Goal: Task Accomplishment & Management: Use online tool/utility

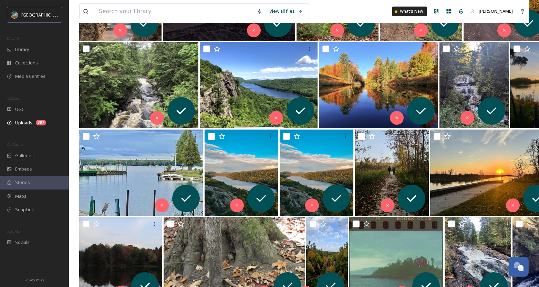
scroll to position [300, 0]
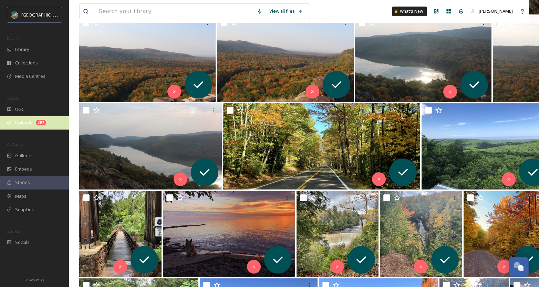
click at [28, 123] on span "Uploads" at bounding box center [23, 123] width 17 height 7
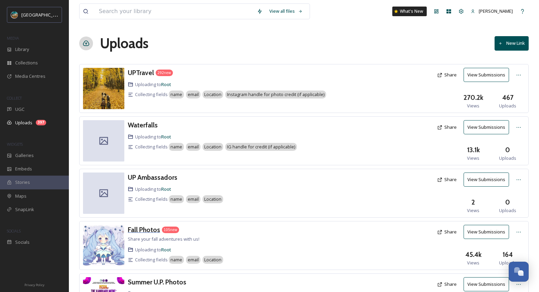
click at [155, 231] on h3 "Fall Photos" at bounding box center [144, 230] width 32 height 8
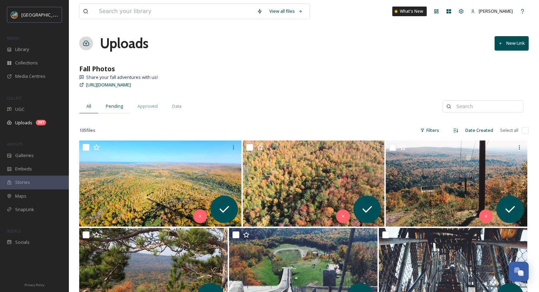
click at [117, 110] on div "Pending" at bounding box center [115, 106] width 32 height 14
click at [166, 104] on div "Data" at bounding box center [177, 106] width 24 height 14
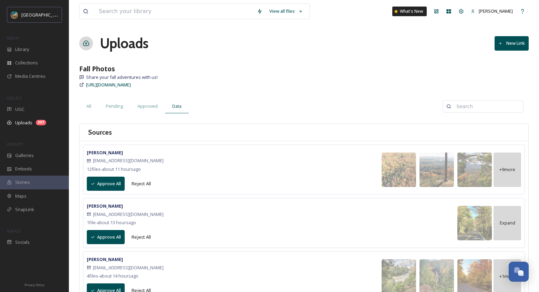
scroll to position [4, 0]
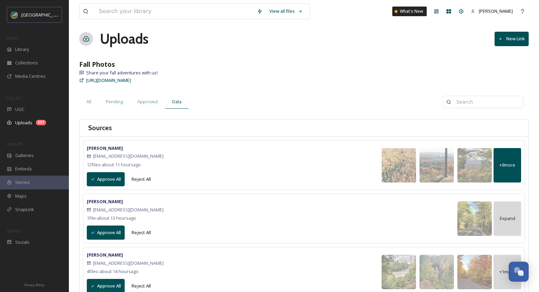
click at [504, 164] on span "+ 9 more" at bounding box center [507, 165] width 16 height 7
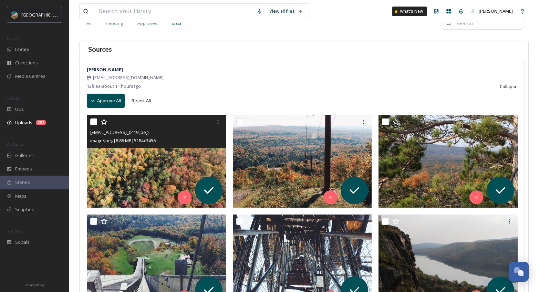
scroll to position [137, 0]
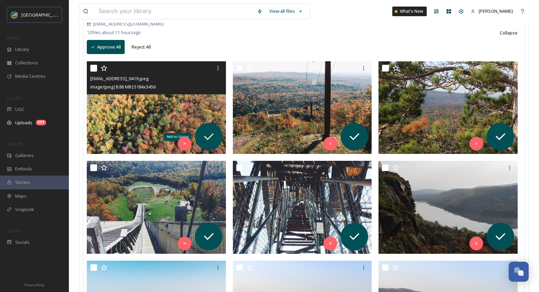
click at [212, 140] on icon at bounding box center [209, 137] width 14 height 14
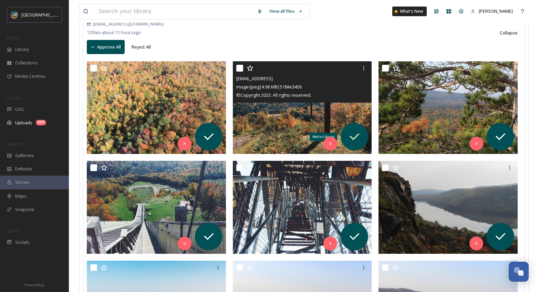
click at [353, 137] on icon at bounding box center [355, 137] width 14 height 14
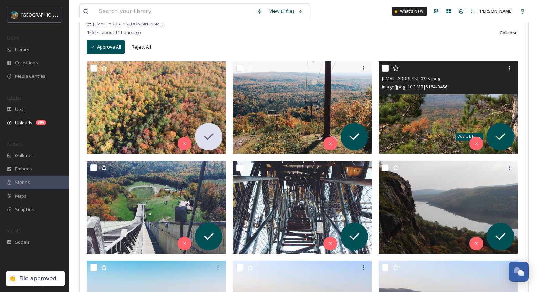
click at [500, 136] on icon at bounding box center [501, 137] width 14 height 14
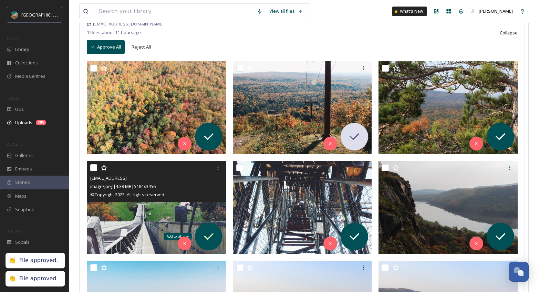
click at [207, 236] on icon at bounding box center [209, 237] width 14 height 14
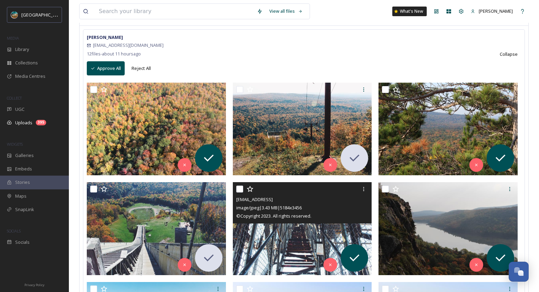
scroll to position [0, 0]
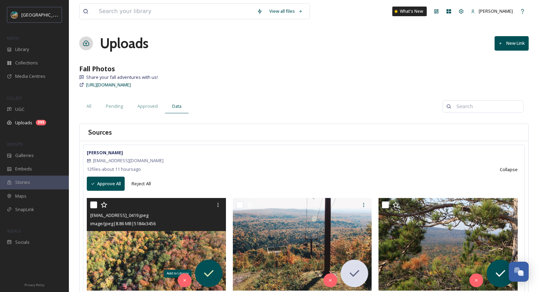
click at [210, 274] on icon at bounding box center [209, 273] width 10 height 7
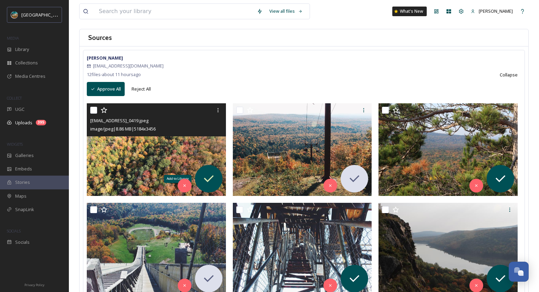
scroll to position [123, 0]
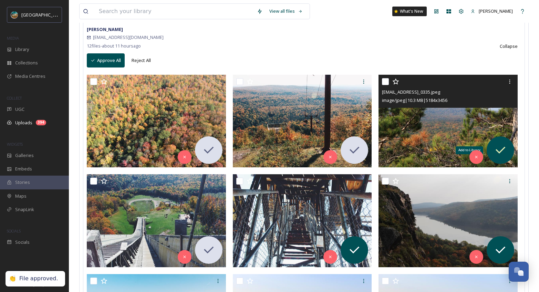
click at [504, 148] on icon at bounding box center [501, 150] width 10 height 7
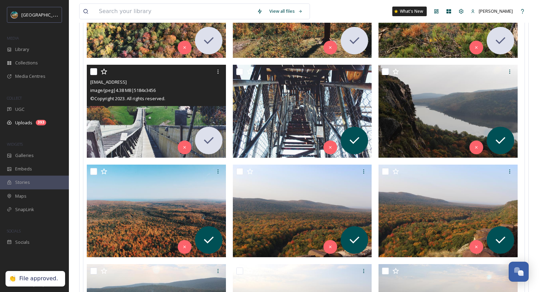
scroll to position [240, 0]
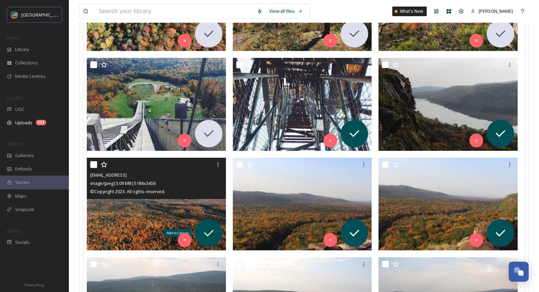
click at [214, 238] on icon at bounding box center [209, 233] width 14 height 14
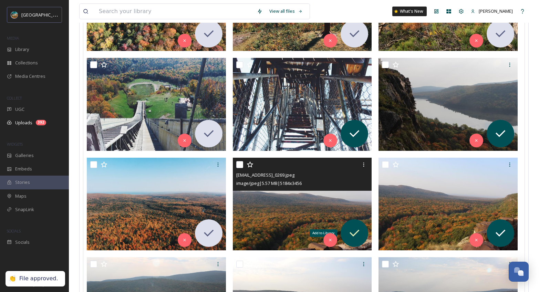
click at [355, 235] on icon at bounding box center [355, 233] width 14 height 14
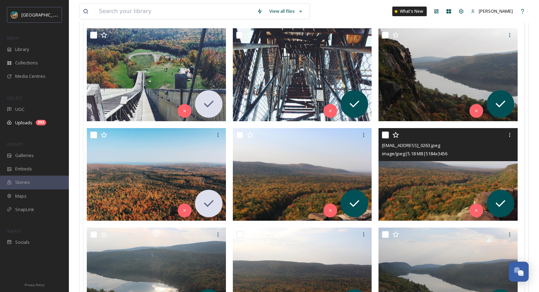
scroll to position [301, 0]
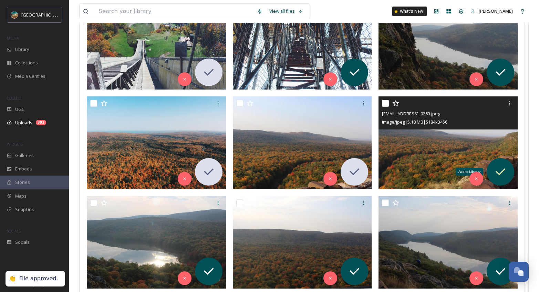
click at [498, 170] on icon at bounding box center [501, 172] width 14 height 14
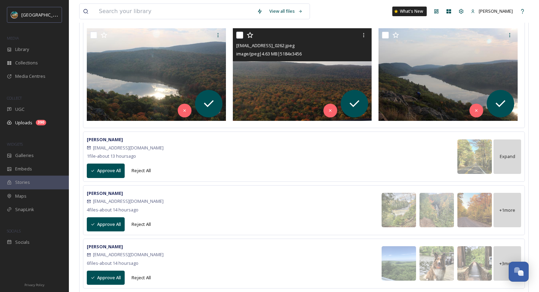
scroll to position [469, 0]
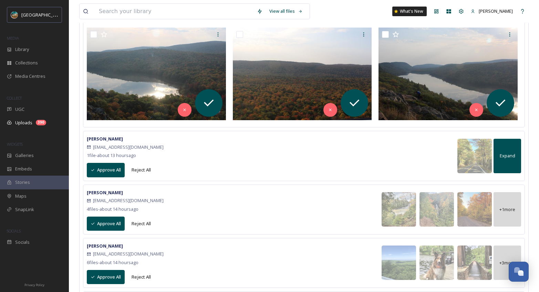
click at [507, 161] on div "Expand" at bounding box center [508, 156] width 28 height 34
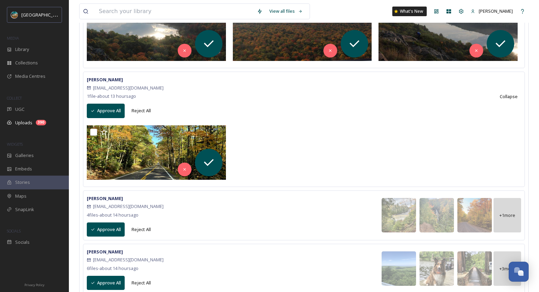
scroll to position [601, 0]
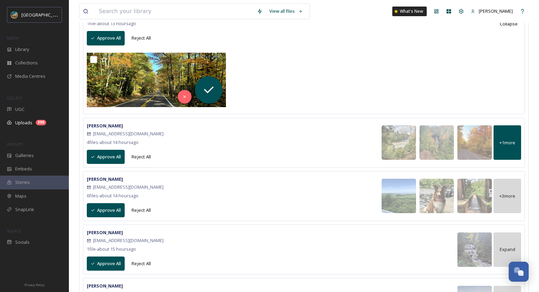
click at [510, 147] on div "+ 1 more" at bounding box center [508, 142] width 28 height 34
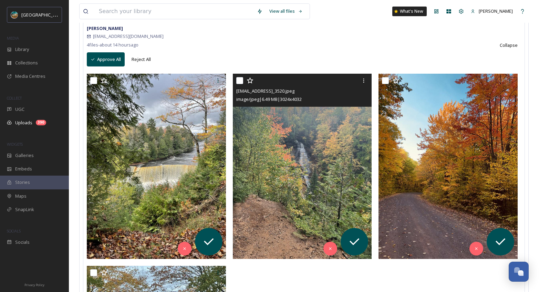
scroll to position [700, 0]
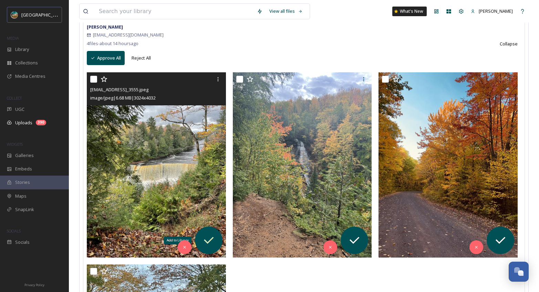
click at [211, 244] on icon at bounding box center [209, 241] width 14 height 14
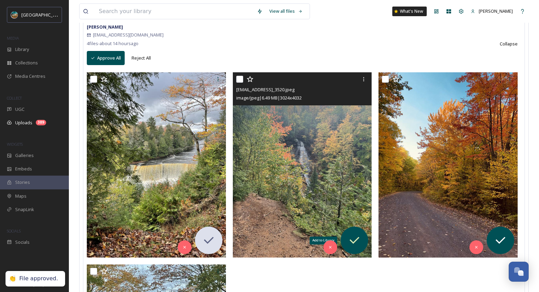
click at [357, 240] on icon at bounding box center [355, 240] width 10 height 7
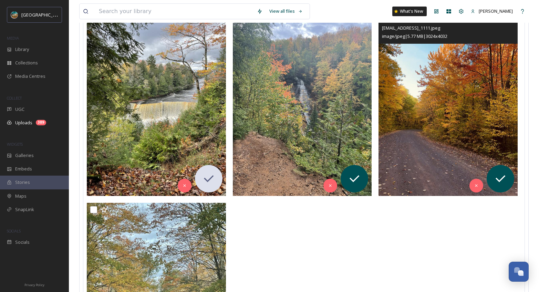
scroll to position [770, 0]
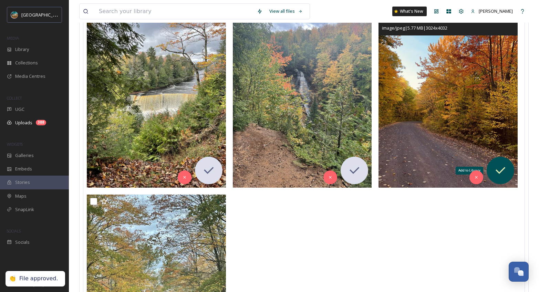
click at [497, 168] on icon at bounding box center [501, 171] width 14 height 14
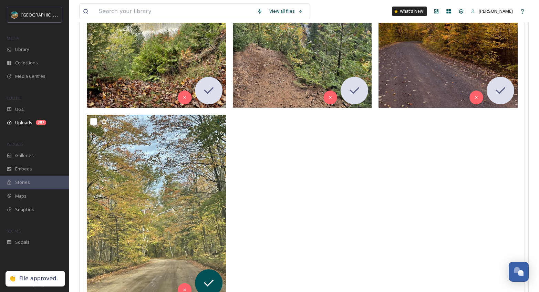
scroll to position [996, 0]
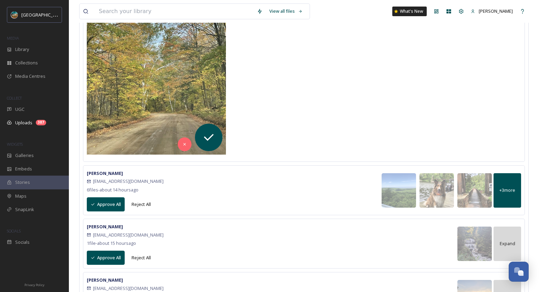
click at [506, 197] on div "+ 3 more" at bounding box center [508, 190] width 28 height 34
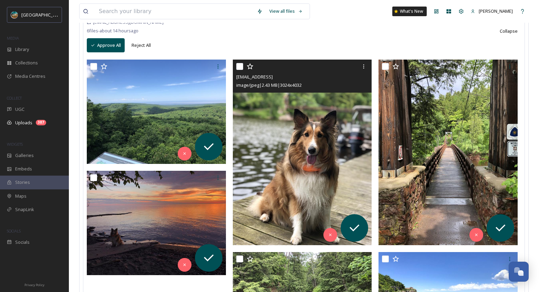
scroll to position [1162, 0]
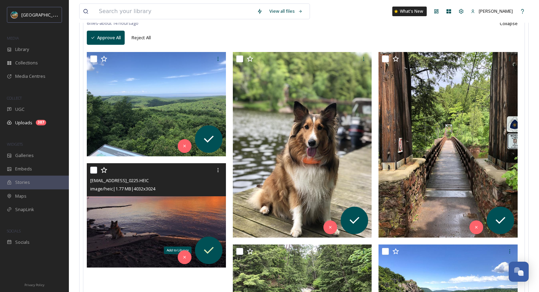
click at [206, 253] on icon at bounding box center [209, 251] width 14 height 14
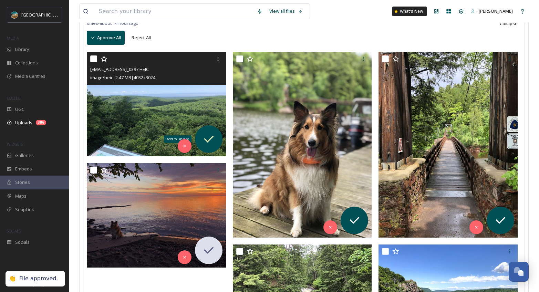
click at [210, 141] on icon at bounding box center [209, 139] width 14 height 14
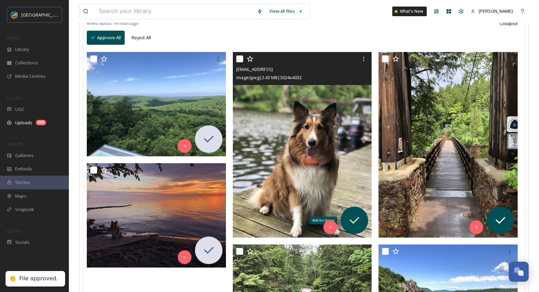
click at [358, 217] on icon at bounding box center [355, 221] width 14 height 14
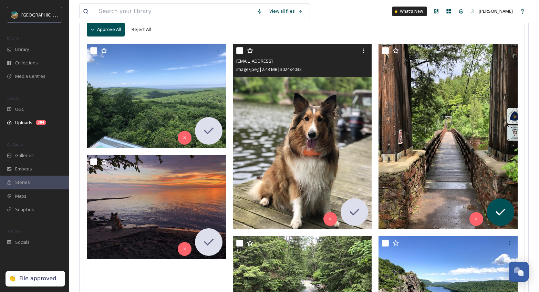
scroll to position [1176, 0]
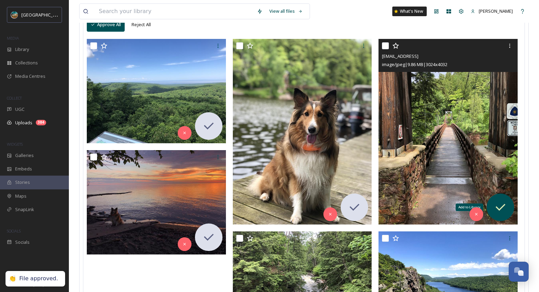
click at [503, 208] on icon at bounding box center [501, 207] width 14 height 14
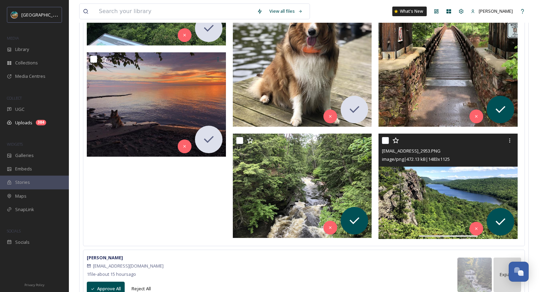
scroll to position [1277, 0]
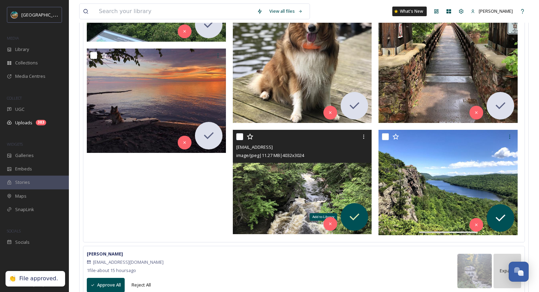
click at [363, 218] on div "Add to Library" at bounding box center [355, 217] width 28 height 28
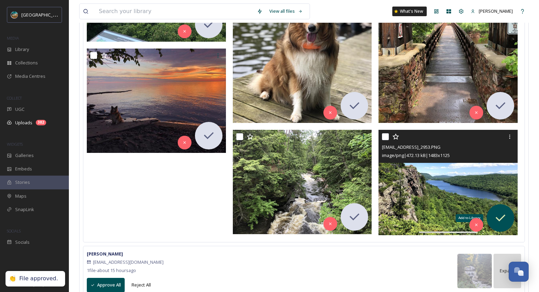
click at [501, 218] on icon at bounding box center [501, 218] width 10 height 7
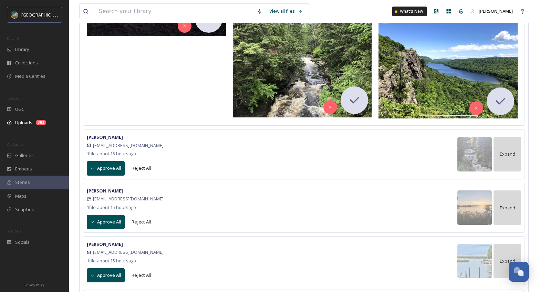
scroll to position [1401, 0]
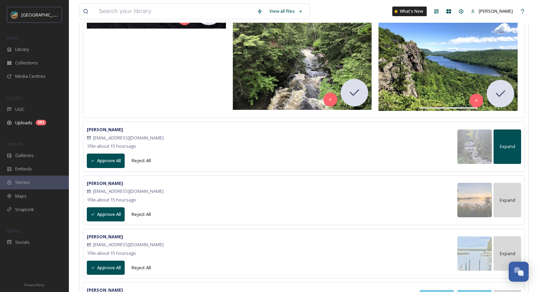
click at [505, 149] on span "Expand" at bounding box center [507, 146] width 15 height 7
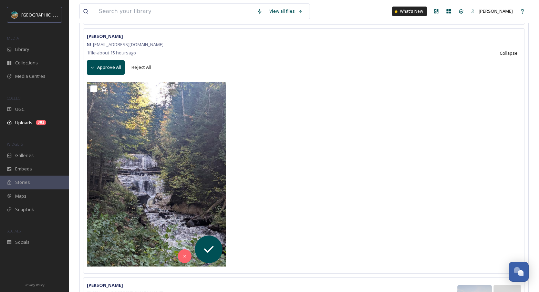
scroll to position [1494, 0]
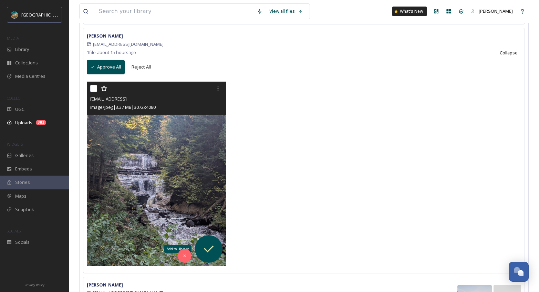
click at [211, 245] on icon at bounding box center [209, 249] width 14 height 14
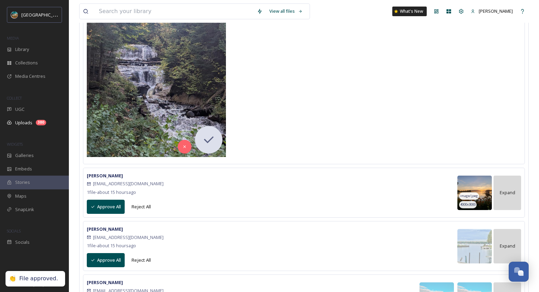
scroll to position [1634, 0]
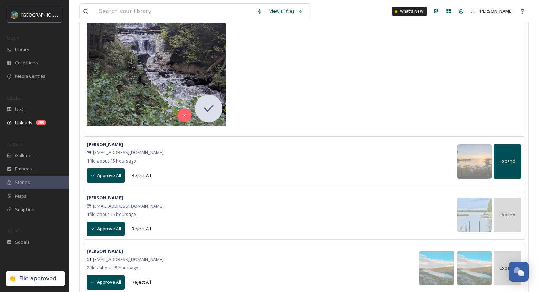
click at [506, 153] on div "Expand" at bounding box center [508, 161] width 28 height 34
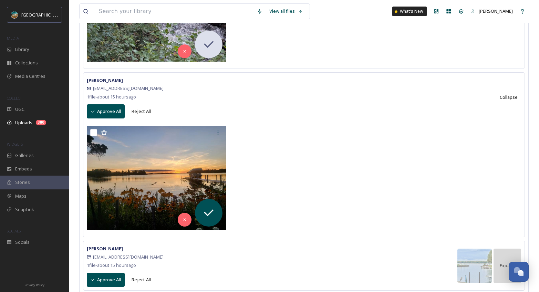
scroll to position [1699, 0]
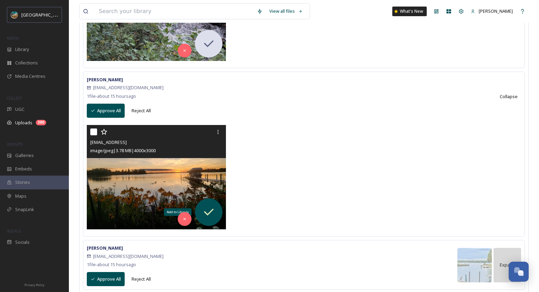
click at [205, 213] on icon at bounding box center [209, 212] width 10 height 7
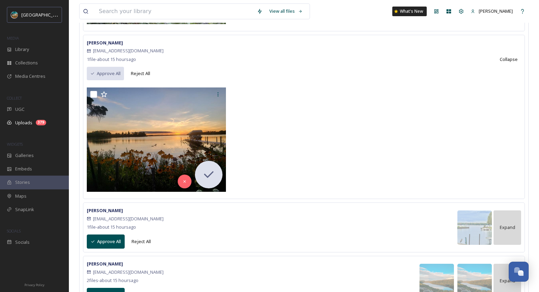
scroll to position [1736, 0]
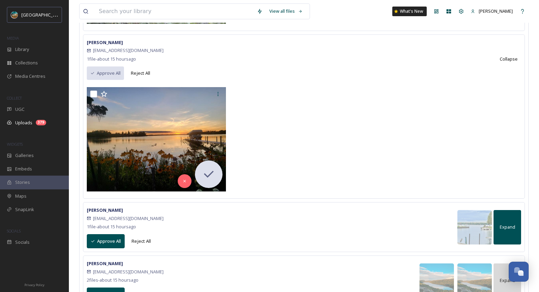
click at [508, 231] on div "Expand" at bounding box center [508, 227] width 28 height 34
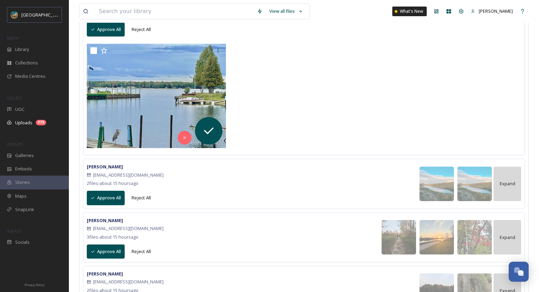
scroll to position [1949, 0]
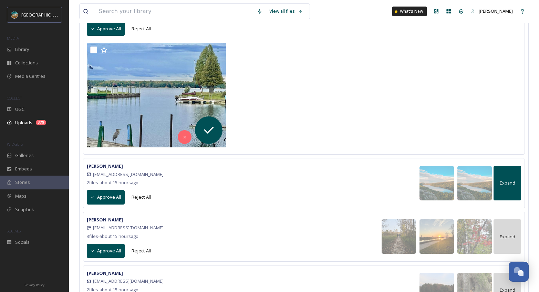
click at [511, 180] on span "Expand" at bounding box center [507, 183] width 15 height 7
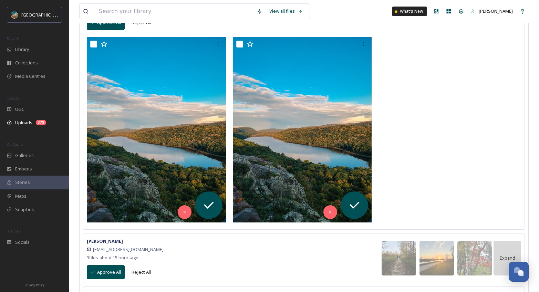
scroll to position [2127, 0]
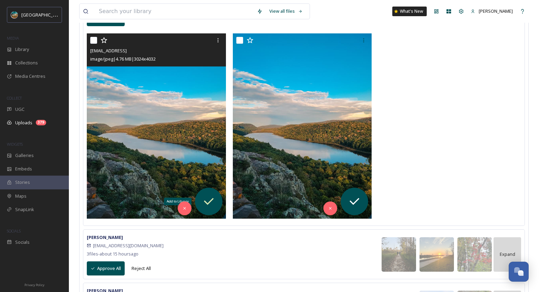
click at [214, 204] on icon at bounding box center [209, 202] width 14 height 14
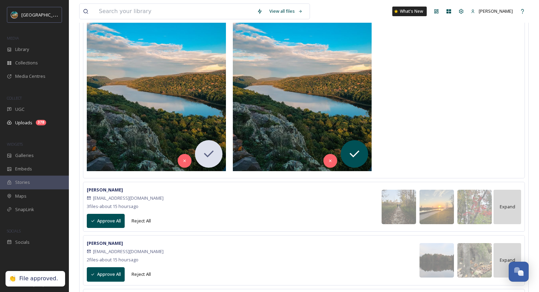
scroll to position [2189, 0]
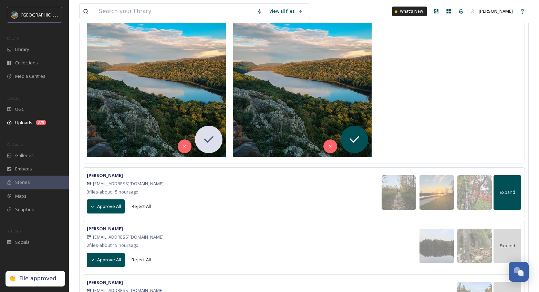
click at [508, 187] on div "Expand" at bounding box center [508, 192] width 28 height 34
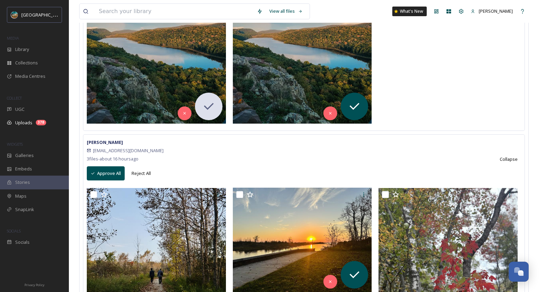
scroll to position [2319, 0]
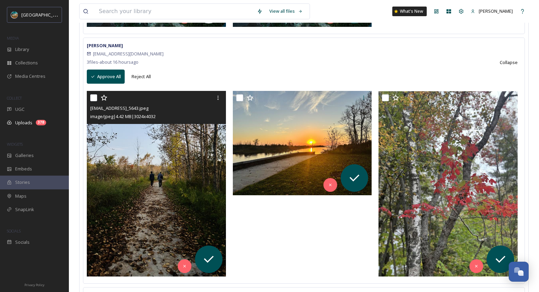
click at [168, 162] on img at bounding box center [156, 183] width 139 height 185
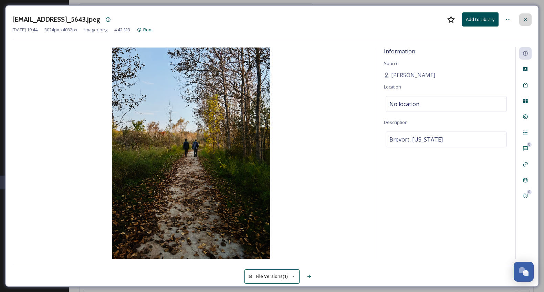
click at [526, 22] on icon at bounding box center [526, 20] width 6 height 6
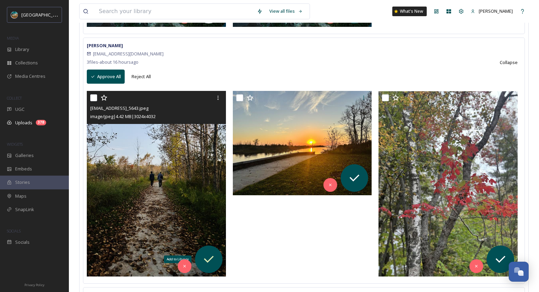
click at [212, 259] on icon at bounding box center [209, 259] width 14 height 14
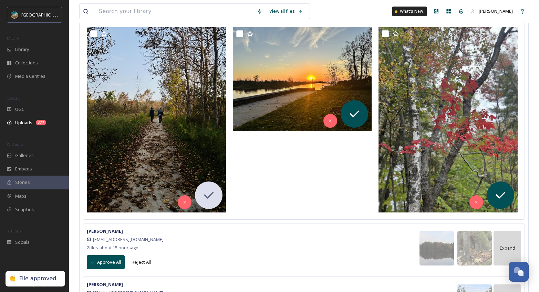
scroll to position [2439, 0]
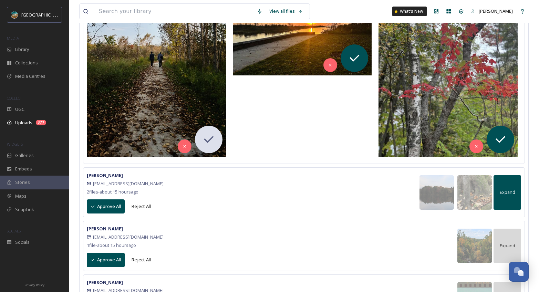
click at [516, 201] on div "Expand" at bounding box center [508, 192] width 28 height 34
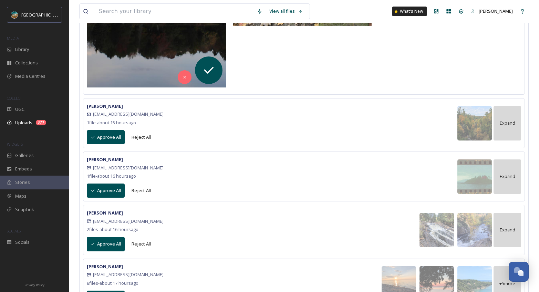
scroll to position [2719, 0]
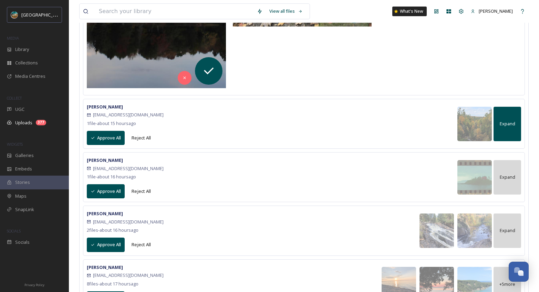
click at [509, 125] on span "Expand" at bounding box center [507, 124] width 15 height 7
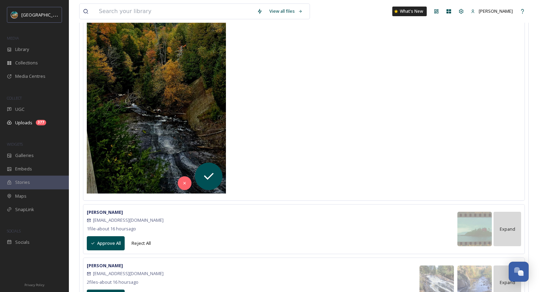
scroll to position [2980, 0]
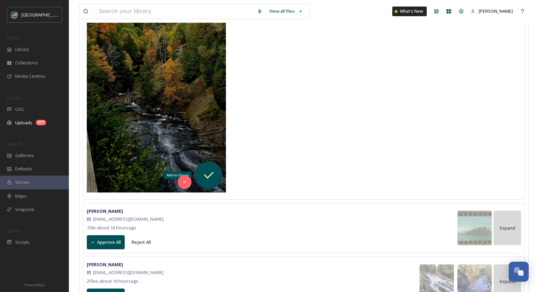
click at [215, 174] on icon at bounding box center [209, 175] width 14 height 14
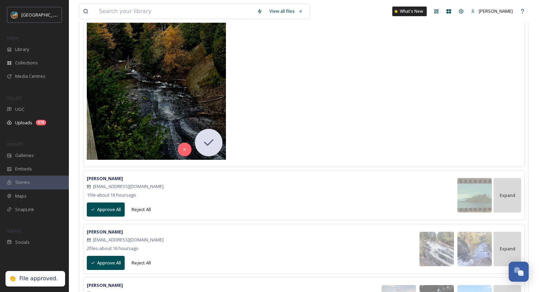
scroll to position [3047, 0]
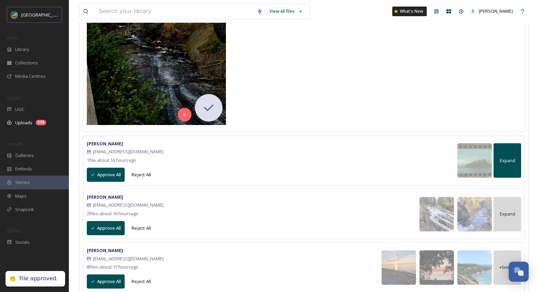
click at [500, 161] on span "Expand" at bounding box center [507, 160] width 15 height 7
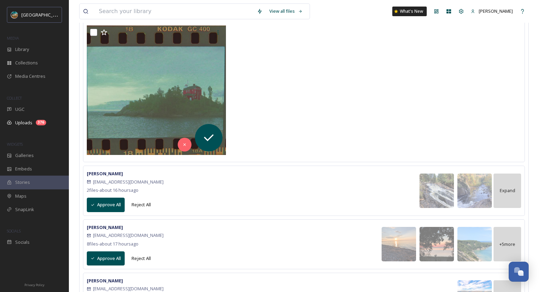
scroll to position [3249, 0]
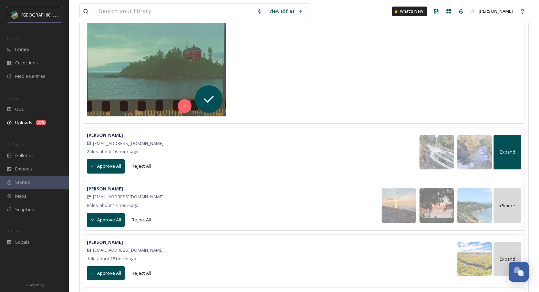
click at [515, 153] on span "Expand" at bounding box center [507, 152] width 15 height 7
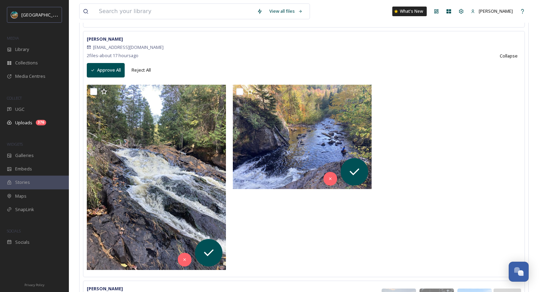
scroll to position [3393, 0]
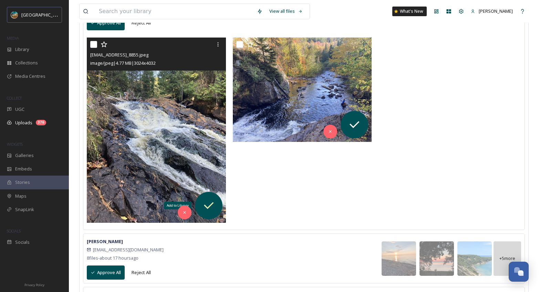
click at [212, 204] on icon at bounding box center [209, 205] width 10 height 7
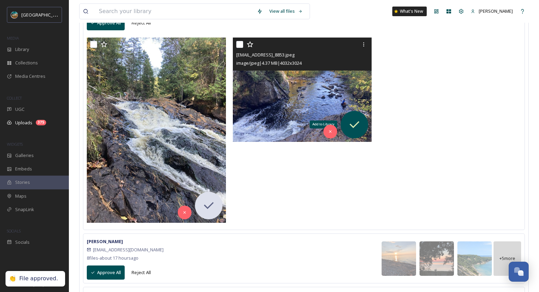
click at [357, 127] on icon at bounding box center [355, 125] width 14 height 14
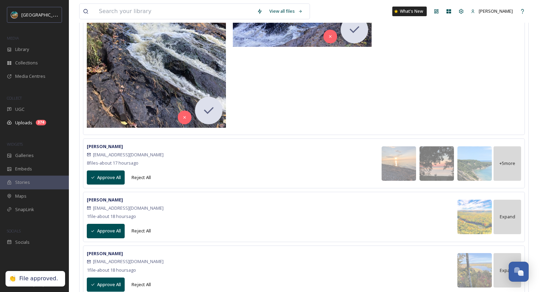
scroll to position [3518, 0]
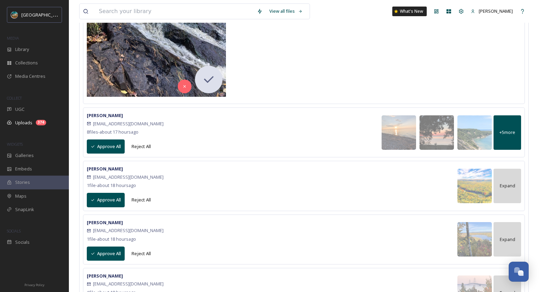
click at [507, 135] on span "+ 5 more" at bounding box center [507, 132] width 16 height 7
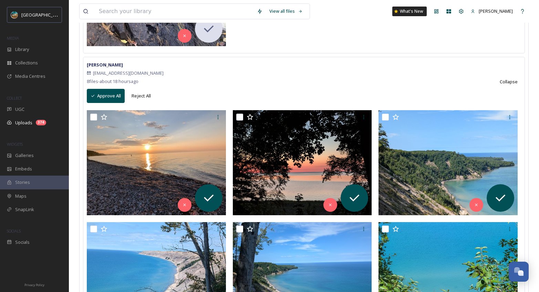
scroll to position [3615, 0]
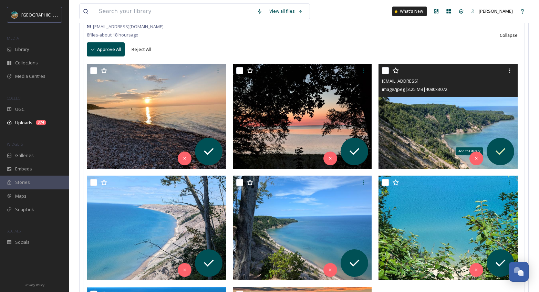
click at [505, 152] on icon at bounding box center [501, 152] width 14 height 14
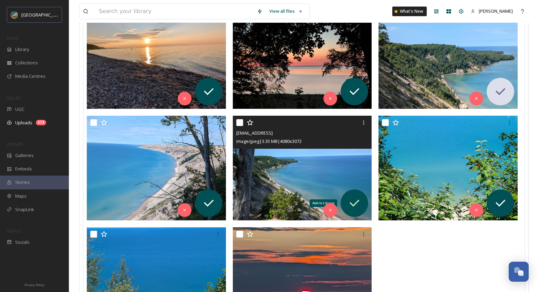
scroll to position [3676, 0]
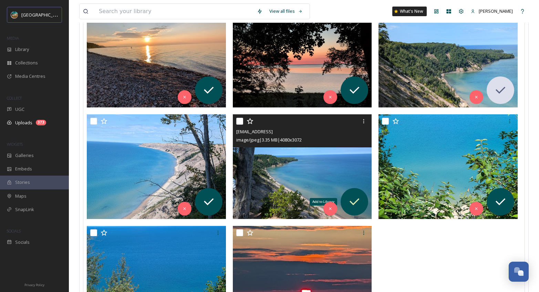
click at [356, 203] on icon at bounding box center [355, 202] width 14 height 14
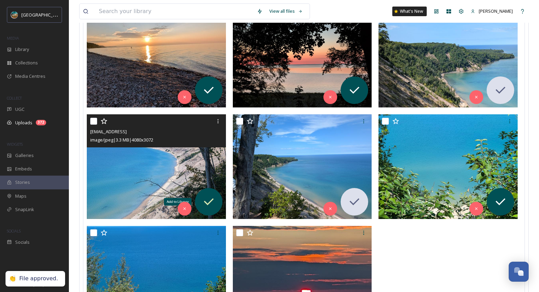
click at [215, 201] on icon at bounding box center [209, 202] width 14 height 14
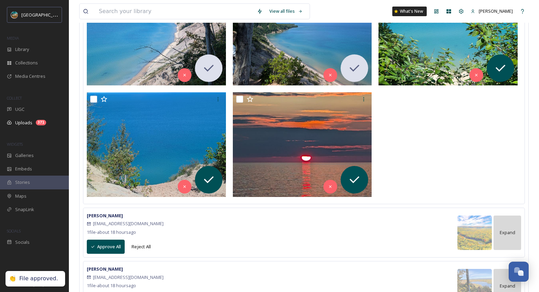
scroll to position [3891, 0]
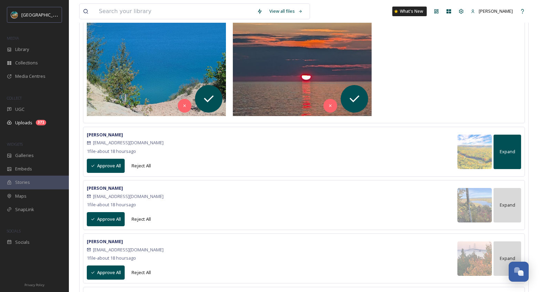
click at [513, 157] on div "Expand" at bounding box center [508, 152] width 28 height 34
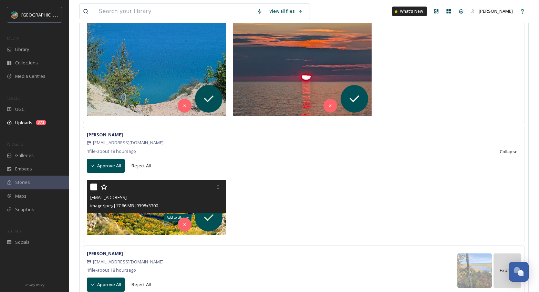
click at [210, 218] on icon at bounding box center [209, 217] width 10 height 7
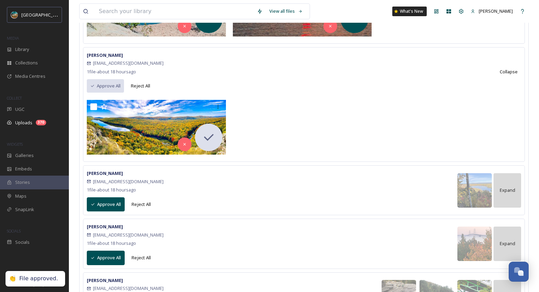
scroll to position [4024, 0]
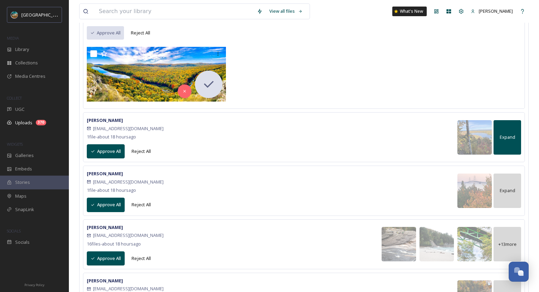
click at [507, 135] on span "Expand" at bounding box center [507, 137] width 15 height 7
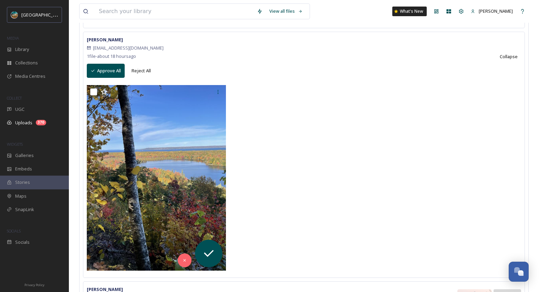
scroll to position [4104, 0]
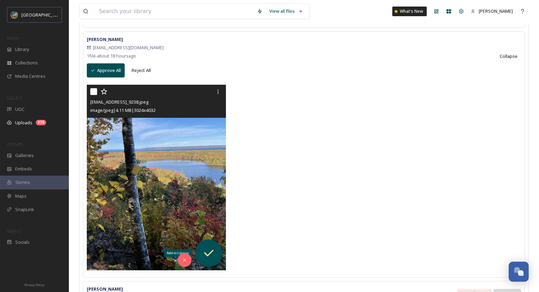
click at [207, 254] on icon at bounding box center [209, 253] width 14 height 14
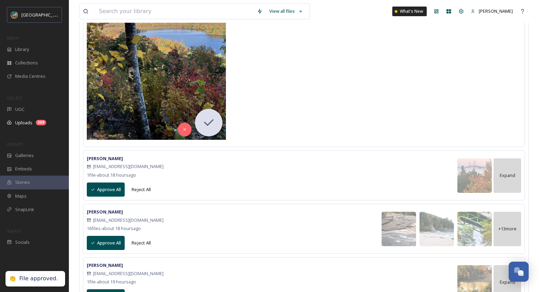
scroll to position [4241, 0]
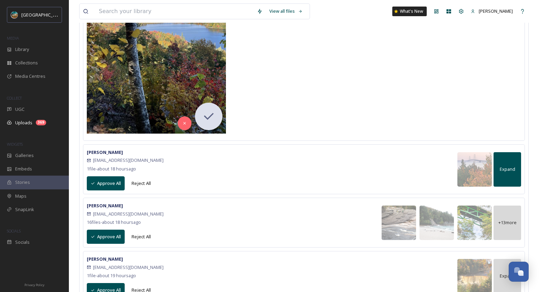
click at [500, 170] on span "Expand" at bounding box center [507, 169] width 15 height 7
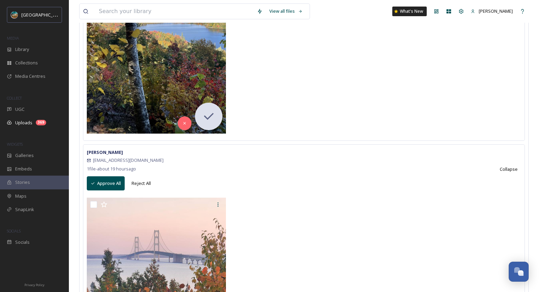
scroll to position [4385, 0]
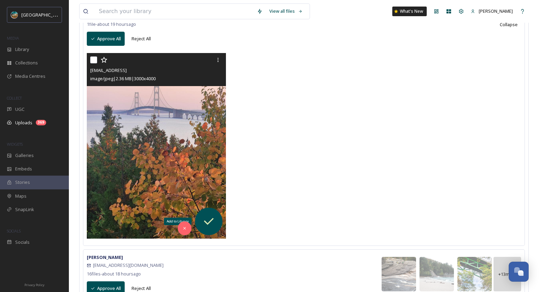
click at [211, 221] on icon at bounding box center [209, 222] width 14 height 14
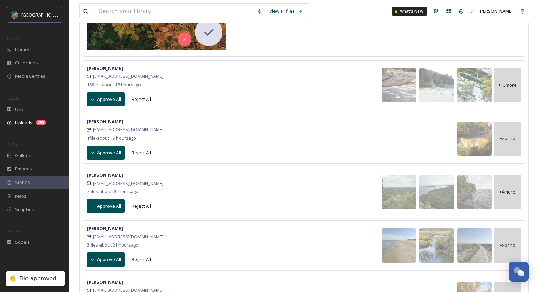
scroll to position [4568, 0]
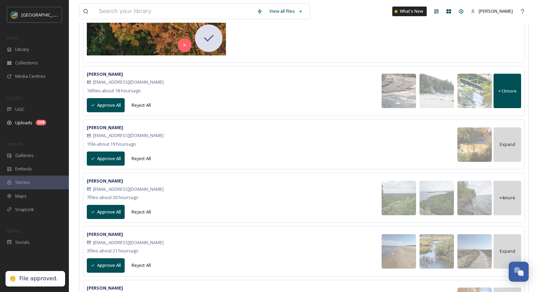
click at [508, 100] on div "+ 13 more" at bounding box center [508, 91] width 28 height 34
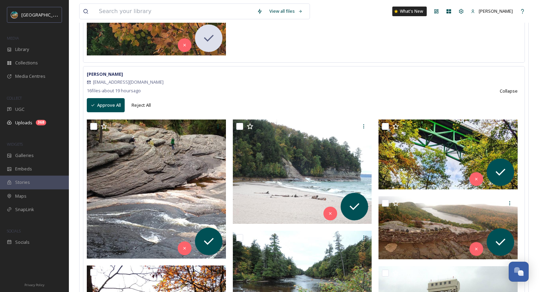
scroll to position [4569, 0]
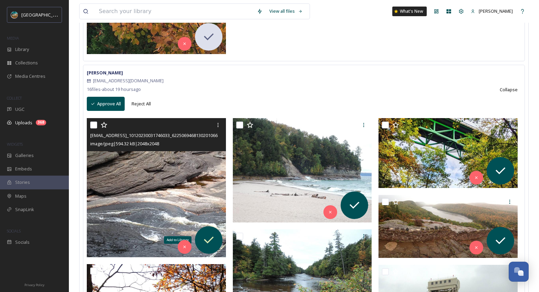
click at [215, 241] on icon at bounding box center [209, 240] width 14 height 14
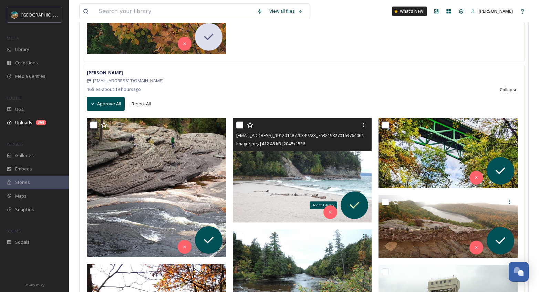
click at [360, 205] on icon at bounding box center [355, 205] width 14 height 14
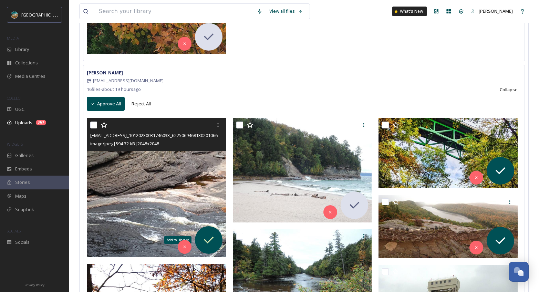
click at [211, 235] on icon at bounding box center [209, 240] width 14 height 14
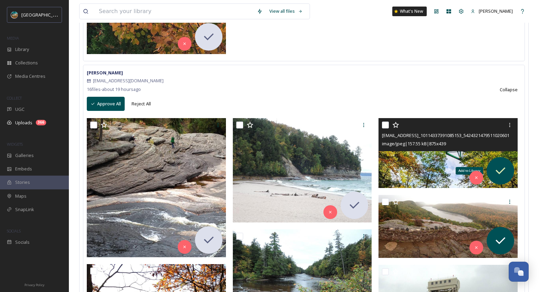
click at [501, 168] on icon at bounding box center [501, 171] width 14 height 14
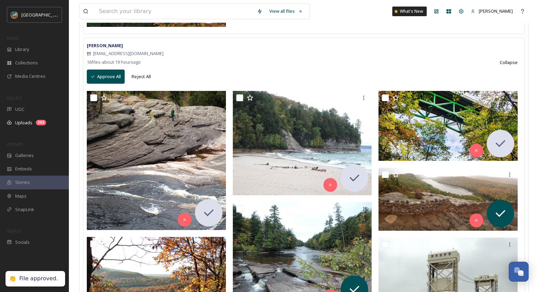
scroll to position [4602, 0]
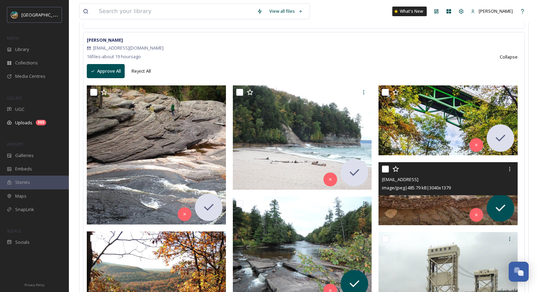
click at [416, 199] on img at bounding box center [448, 193] width 139 height 63
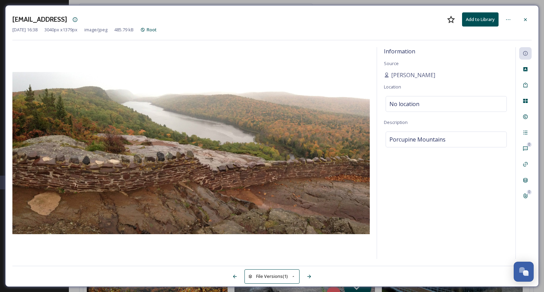
drag, startPoint x: 528, startPoint y: 20, endPoint x: 524, endPoint y: 24, distance: 5.6
click at [527, 20] on icon at bounding box center [526, 20] width 6 height 6
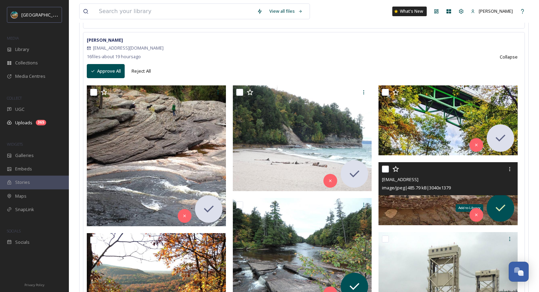
click at [501, 211] on icon at bounding box center [501, 208] width 14 height 14
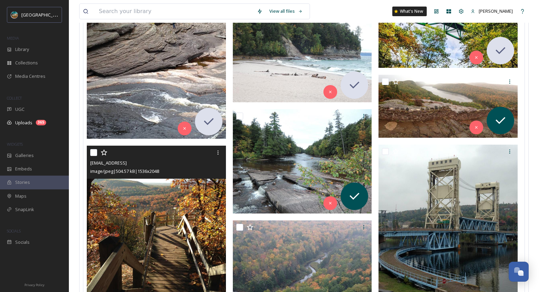
scroll to position [4725, 0]
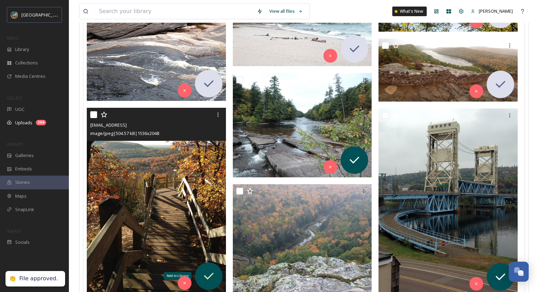
click at [210, 276] on icon at bounding box center [209, 276] width 10 height 7
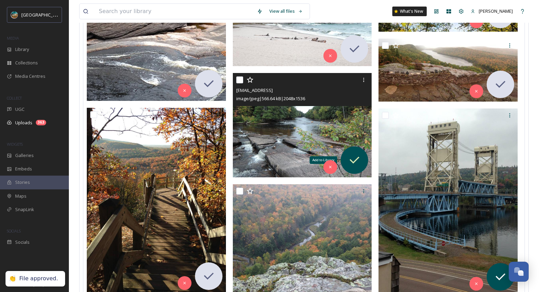
click at [359, 160] on icon at bounding box center [355, 160] width 14 height 14
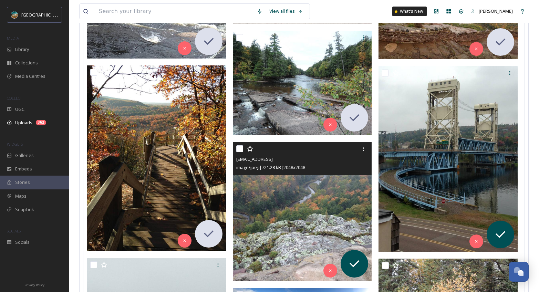
scroll to position [4779, 0]
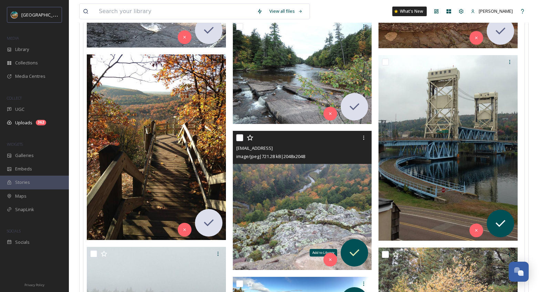
click at [351, 250] on icon at bounding box center [355, 253] width 14 height 14
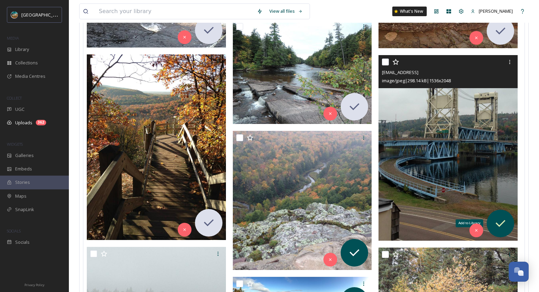
click at [499, 219] on icon at bounding box center [501, 224] width 14 height 14
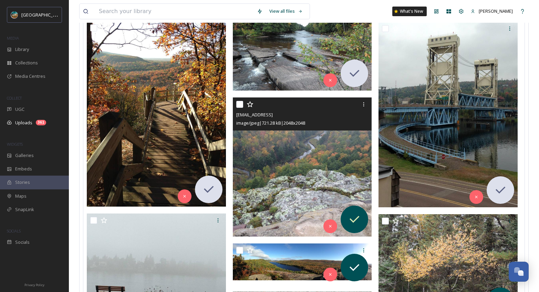
scroll to position [4820, 0]
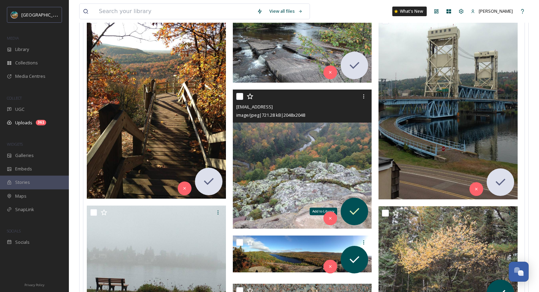
click at [357, 206] on icon at bounding box center [355, 212] width 14 height 14
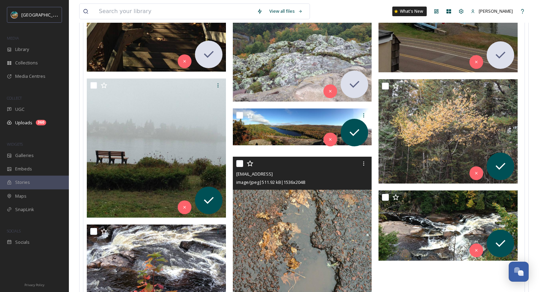
scroll to position [4943, 0]
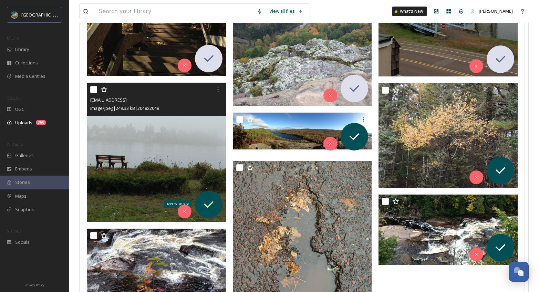
click at [212, 200] on icon at bounding box center [209, 205] width 14 height 14
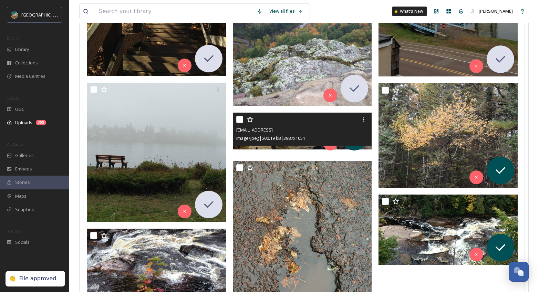
click at [358, 147] on div "Add to Library" at bounding box center [355, 137] width 28 height 28
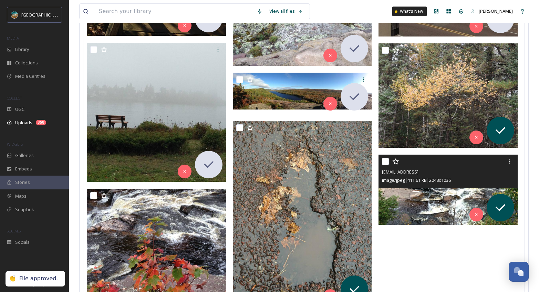
scroll to position [5008, 0]
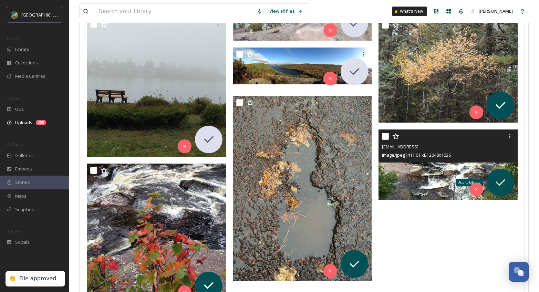
click at [500, 184] on icon at bounding box center [501, 182] width 10 height 7
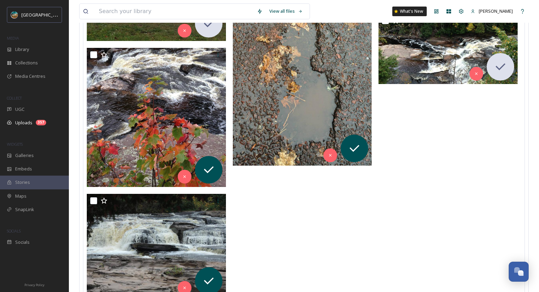
scroll to position [5203, 0]
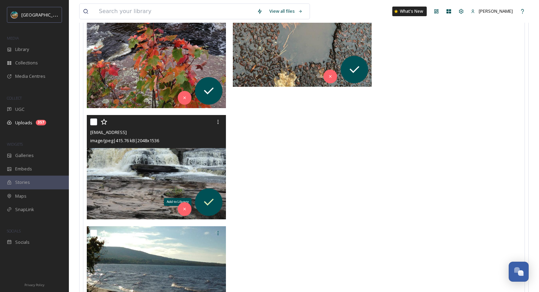
click at [207, 200] on icon at bounding box center [209, 202] width 14 height 14
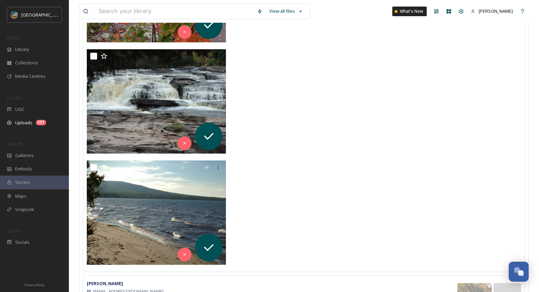
scroll to position [5270, 0]
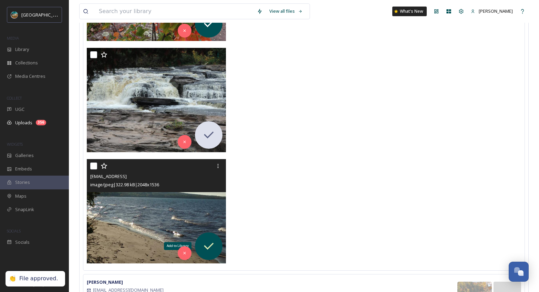
click at [211, 249] on icon at bounding box center [209, 246] width 14 height 14
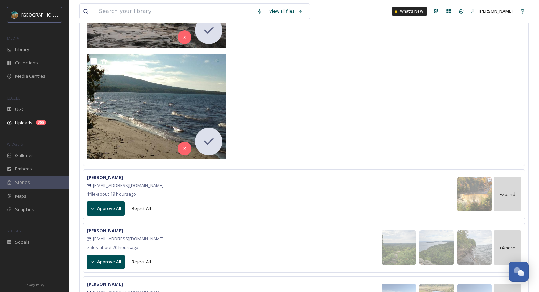
scroll to position [5379, 0]
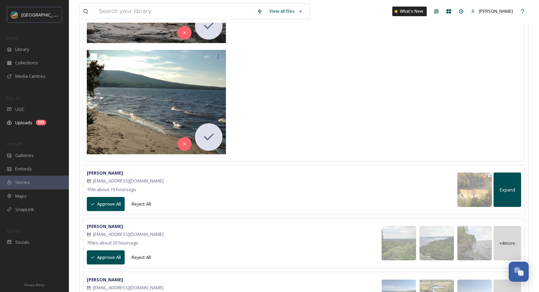
click at [517, 197] on div "Expand" at bounding box center [508, 190] width 28 height 34
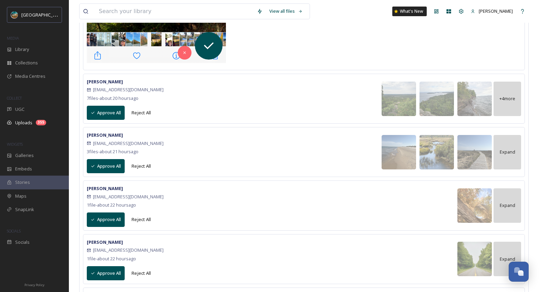
scroll to position [5747, 0]
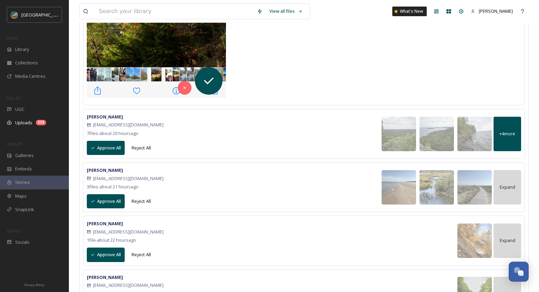
click at [504, 138] on div "+ 4 more" at bounding box center [508, 134] width 28 height 34
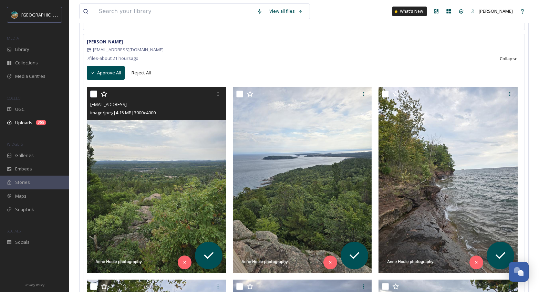
scroll to position [5827, 0]
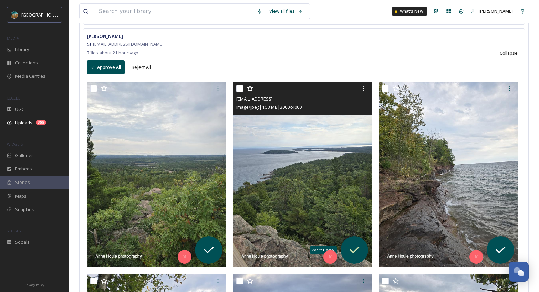
click at [356, 246] on icon at bounding box center [355, 250] width 14 height 14
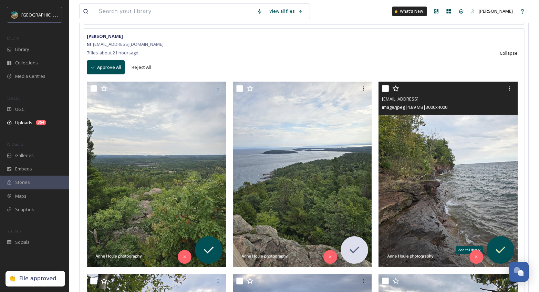
click at [505, 249] on icon at bounding box center [501, 250] width 14 height 14
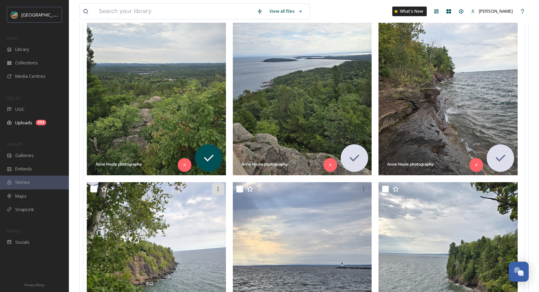
scroll to position [5920, 0]
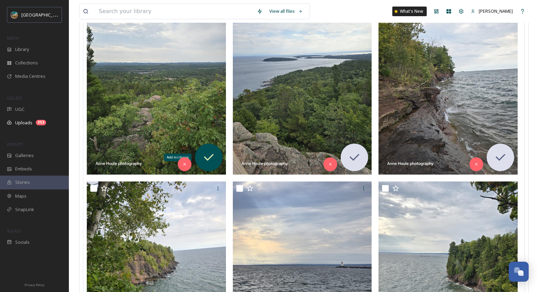
click at [211, 157] on icon at bounding box center [209, 158] width 14 height 14
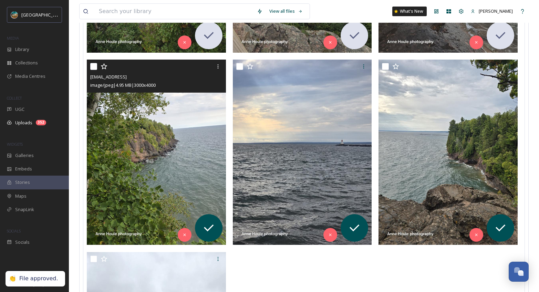
scroll to position [6054, 0]
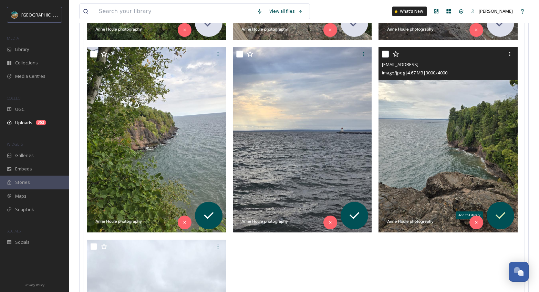
click at [508, 211] on div "Add to Library" at bounding box center [501, 216] width 28 height 28
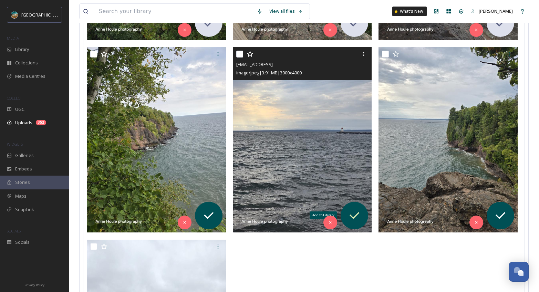
click at [352, 211] on icon at bounding box center [355, 216] width 14 height 14
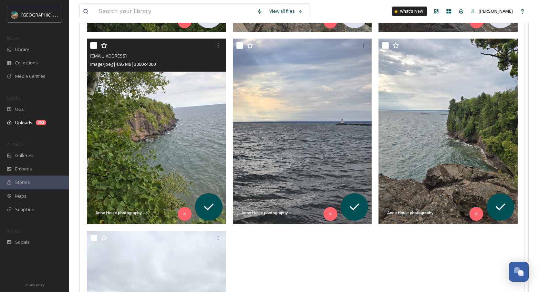
scroll to position [6067, 0]
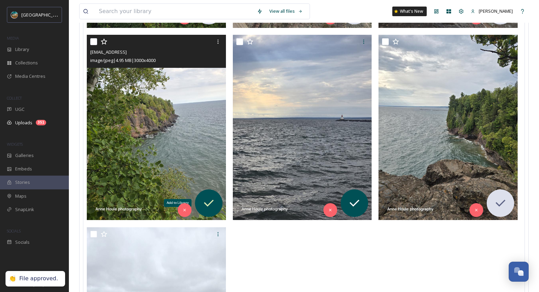
click at [205, 202] on icon at bounding box center [209, 203] width 14 height 14
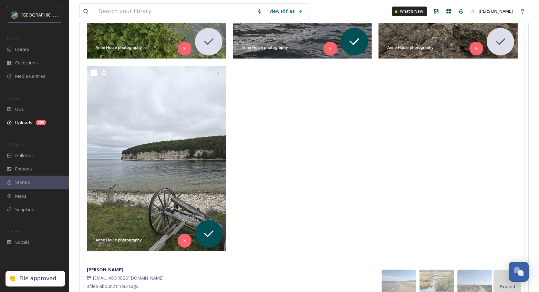
scroll to position [6230, 0]
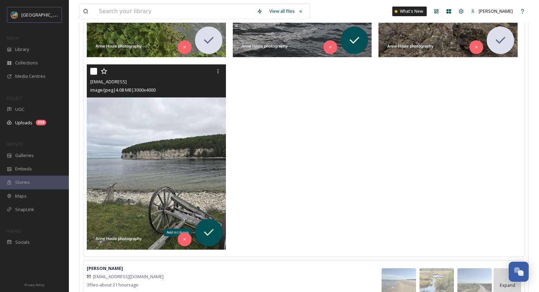
click at [214, 231] on icon at bounding box center [209, 233] width 14 height 14
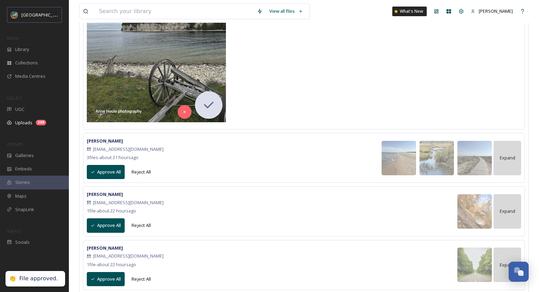
scroll to position [6359, 0]
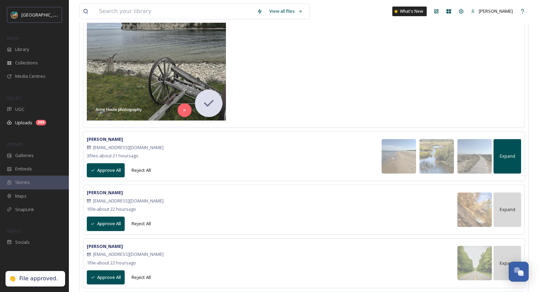
click at [512, 154] on span "Expand" at bounding box center [507, 156] width 15 height 7
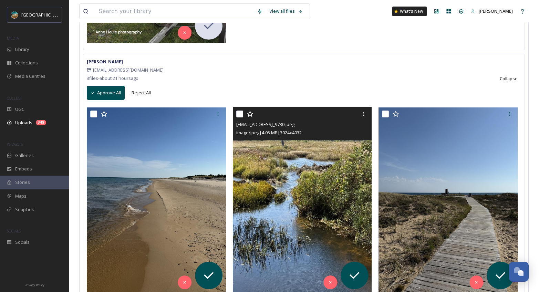
scroll to position [6481, 0]
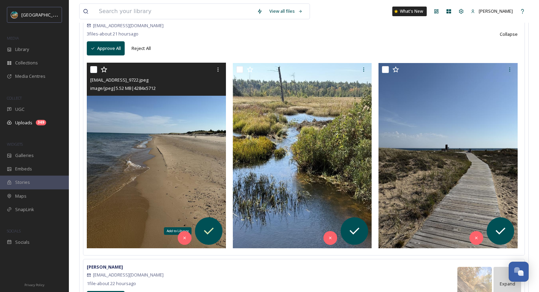
click at [213, 232] on icon at bounding box center [209, 231] width 14 height 14
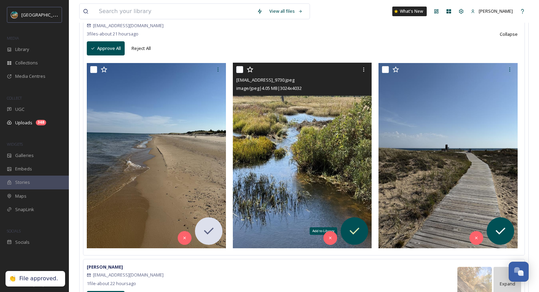
click at [355, 229] on icon at bounding box center [355, 231] width 14 height 14
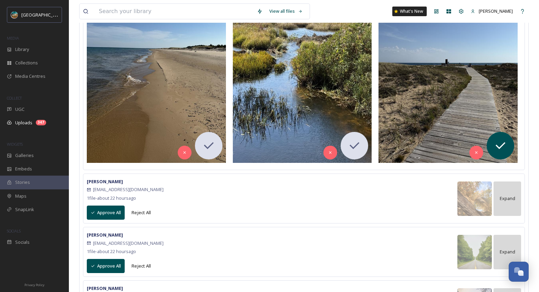
scroll to position [6609, 0]
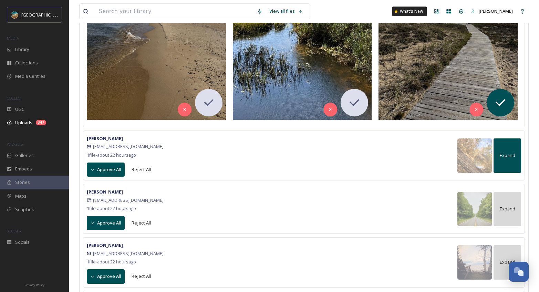
click at [503, 160] on div "Expand" at bounding box center [508, 155] width 28 height 34
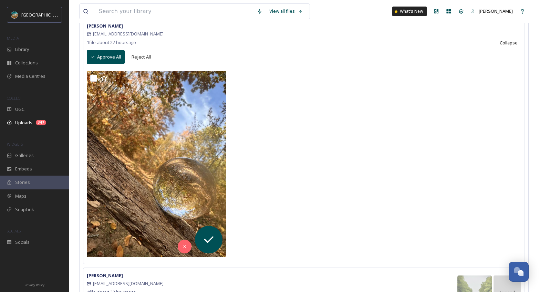
scroll to position [6788, 0]
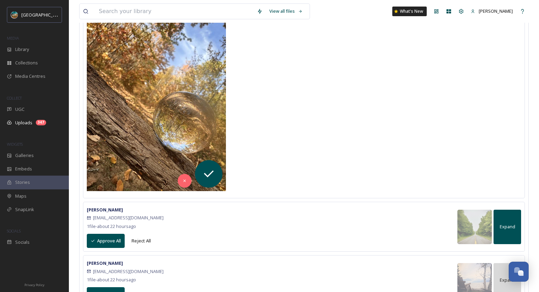
click at [507, 230] on div "Expand" at bounding box center [508, 227] width 28 height 34
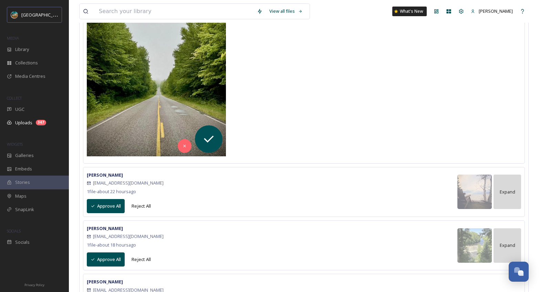
scroll to position [7038, 0]
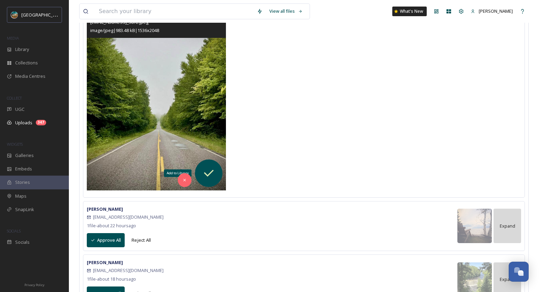
click at [209, 172] on icon at bounding box center [209, 173] width 14 height 14
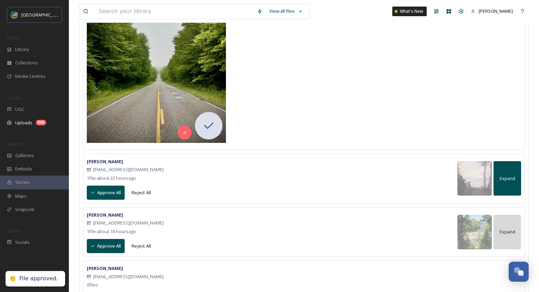
scroll to position [7084, 0]
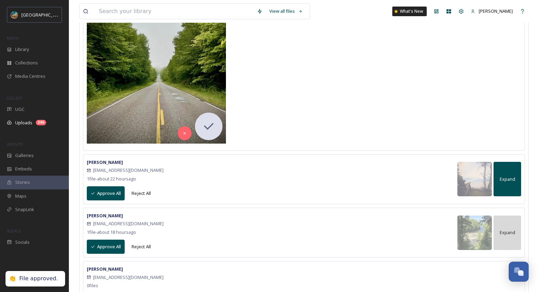
click at [512, 181] on span "Expand" at bounding box center [507, 179] width 15 height 7
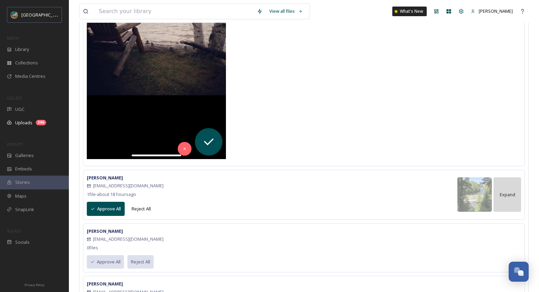
scroll to position [7498, 0]
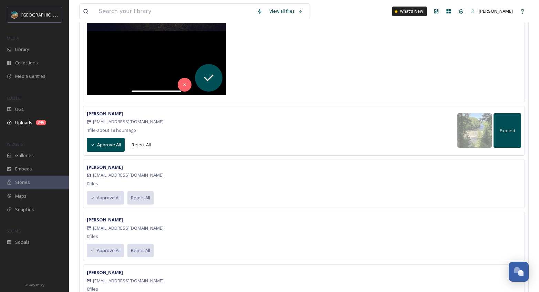
click at [506, 137] on div "Expand" at bounding box center [508, 130] width 28 height 34
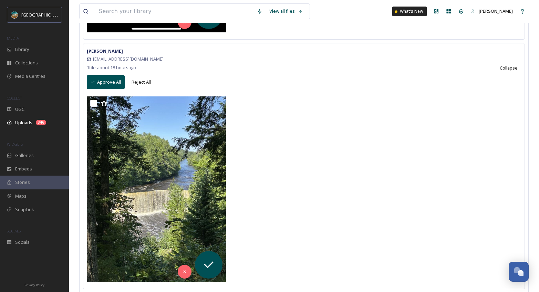
scroll to position [7592, 0]
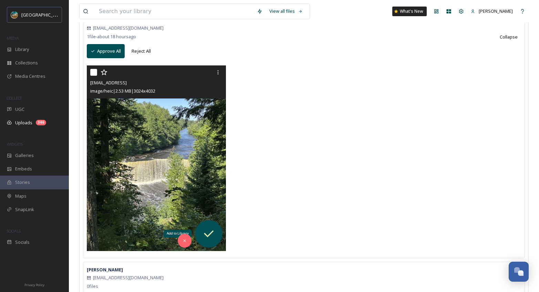
click at [208, 235] on icon at bounding box center [209, 233] width 10 height 7
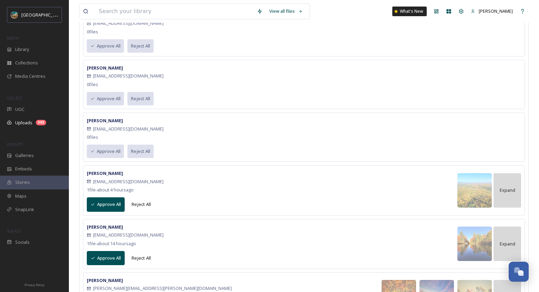
scroll to position [10739, 0]
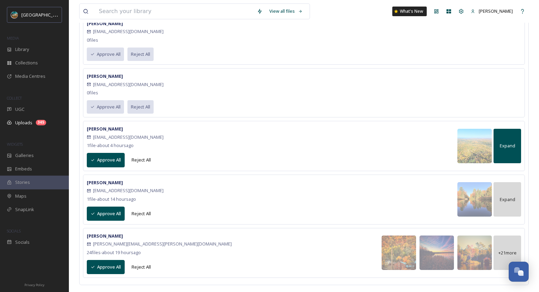
click at [506, 154] on div "Expand" at bounding box center [508, 146] width 28 height 34
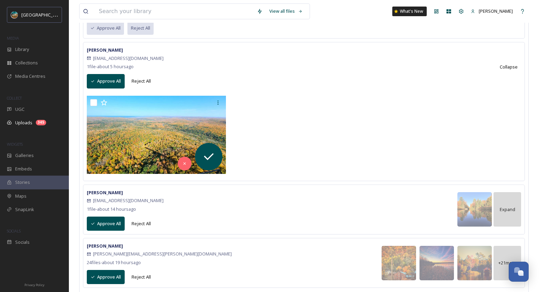
scroll to position [10828, 0]
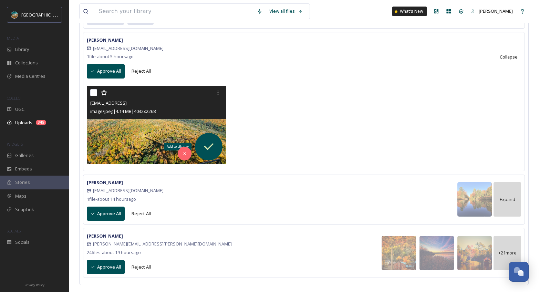
click at [208, 147] on icon at bounding box center [209, 146] width 10 height 7
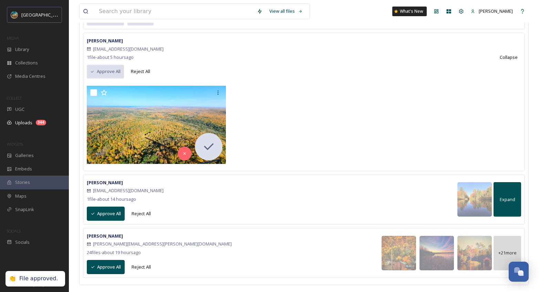
click at [510, 198] on span "Expand" at bounding box center [507, 199] width 15 height 7
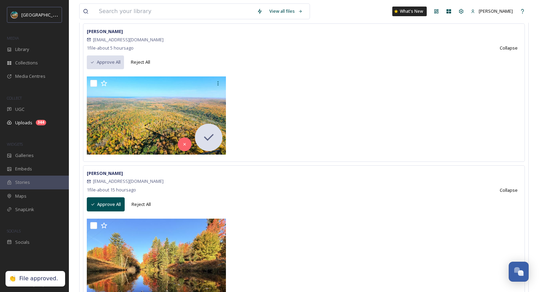
scroll to position [10943, 0]
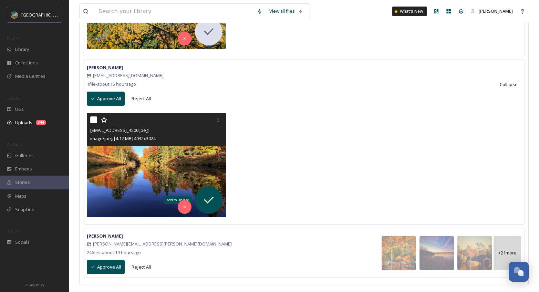
click at [211, 203] on icon at bounding box center [209, 200] width 14 height 14
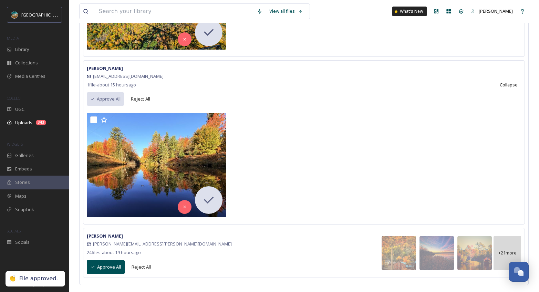
scroll to position [10942, 0]
click at [380, 170] on div at bounding box center [450, 167] width 143 height 108
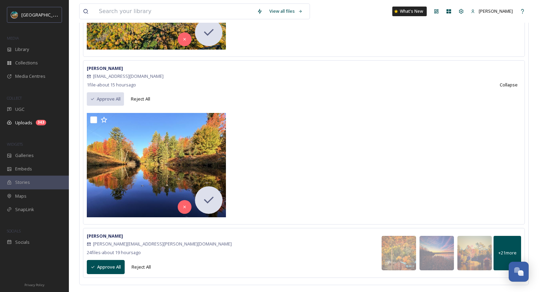
click at [514, 248] on div "+ 21 more" at bounding box center [508, 253] width 28 height 34
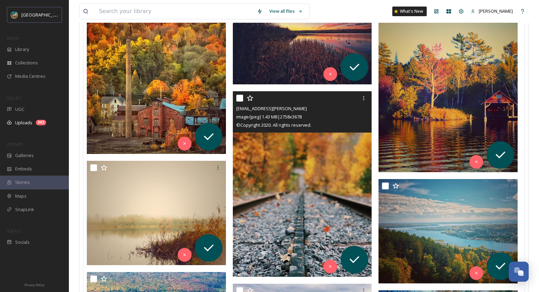
scroll to position [10977, 0]
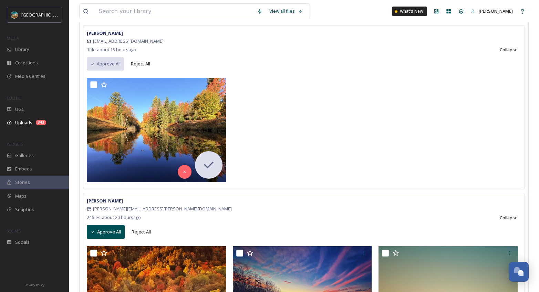
click at [105, 227] on button "Approve All" at bounding box center [106, 232] width 38 height 14
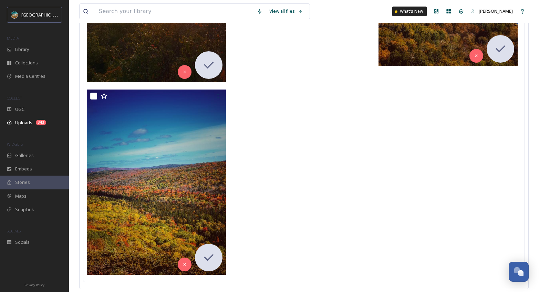
scroll to position [12354, 0]
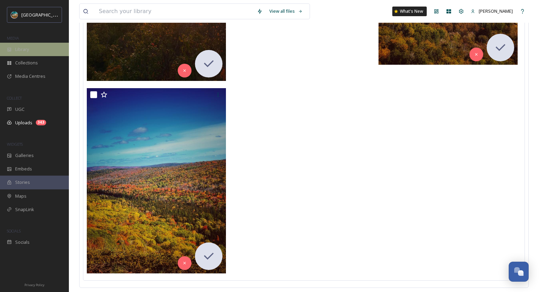
click at [28, 50] on span "Library" at bounding box center [22, 49] width 14 height 7
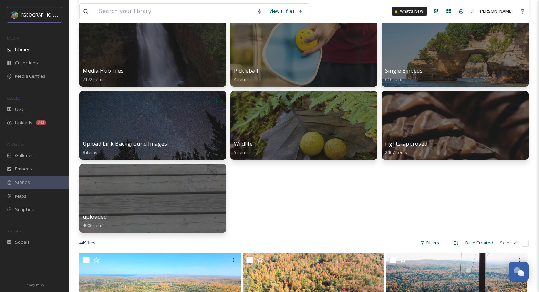
scroll to position [201, 0]
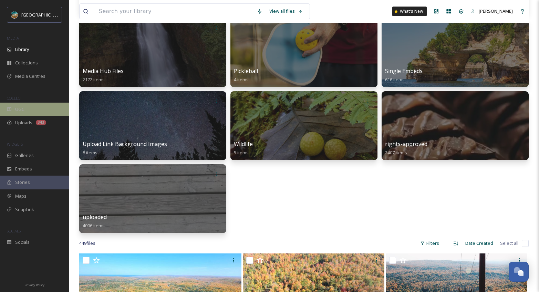
click at [36, 114] on div "UGC" at bounding box center [34, 109] width 69 height 13
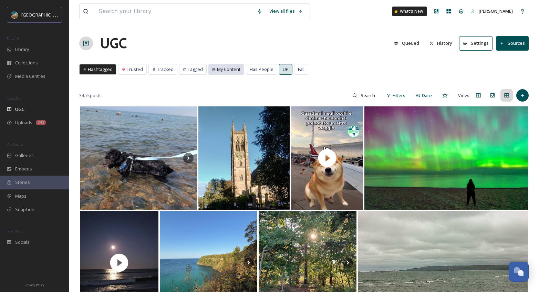
click at [219, 68] on span "My Content" at bounding box center [228, 69] width 23 height 7
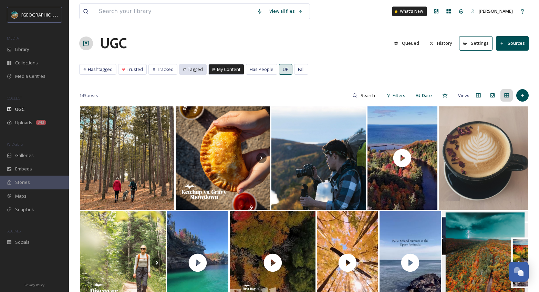
click at [190, 71] on span "Tagged" at bounding box center [195, 69] width 15 height 7
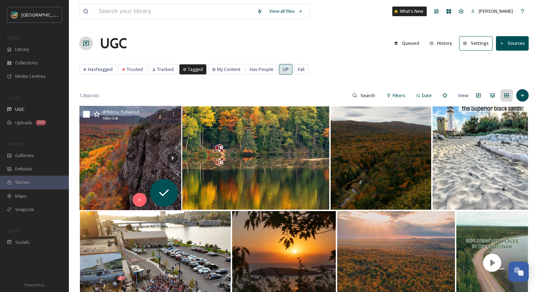
click at [138, 127] on img at bounding box center [131, 158] width 102 height 104
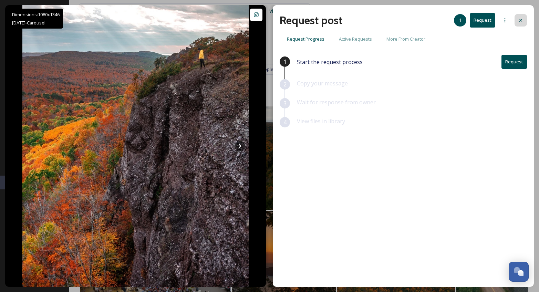
click at [519, 23] on div at bounding box center [521, 20] width 12 height 12
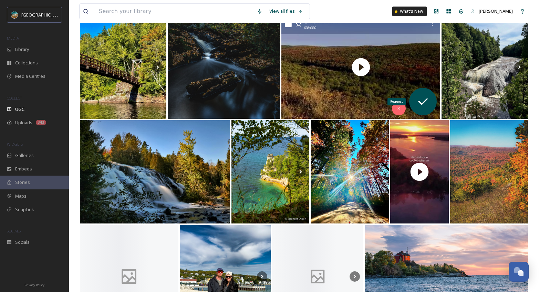
scroll to position [304, 0]
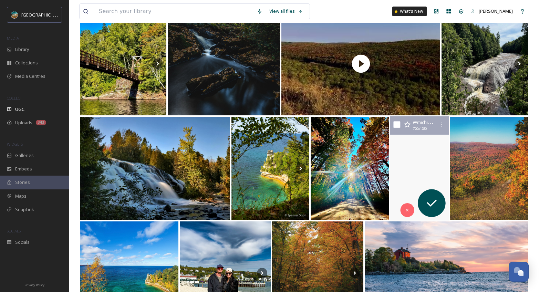
click at [422, 153] on video "October vibes ~ Find your adventure in Michigans Upper Peninsula. 🍁 \a📸: mad.sc…" at bounding box center [419, 168] width 63 height 104
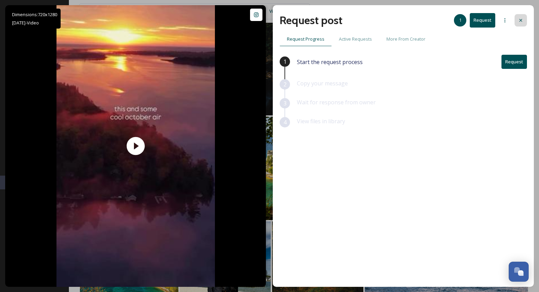
click at [521, 23] on icon at bounding box center [521, 21] width 6 height 6
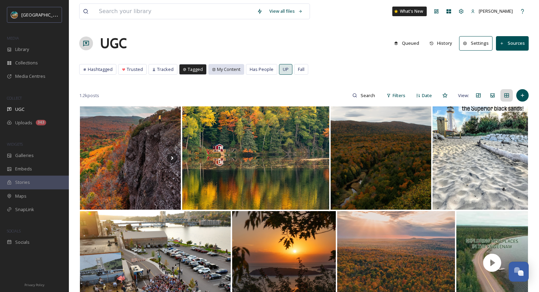
click at [223, 69] on span "My Content" at bounding box center [228, 69] width 23 height 7
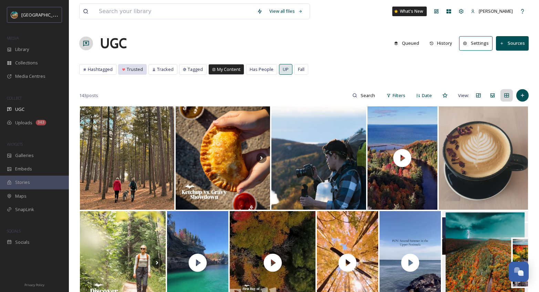
click at [135, 70] on span "Trusted" at bounding box center [135, 69] width 16 height 7
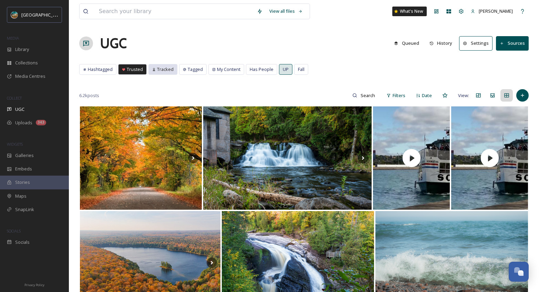
click at [154, 71] on div "Tracked" at bounding box center [163, 69] width 28 height 10
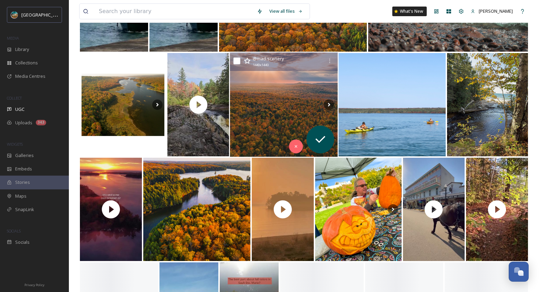
scroll to position [232, 0]
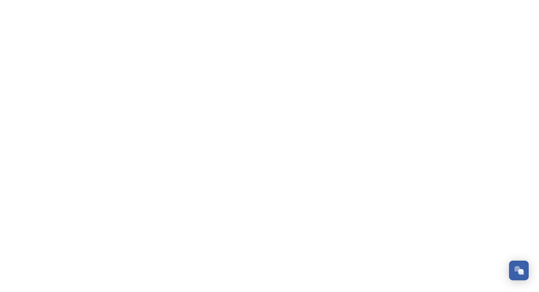
scroll to position [2638, 0]
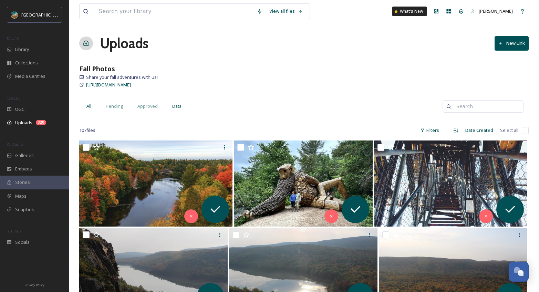
click at [175, 112] on div "Data" at bounding box center [177, 106] width 24 height 14
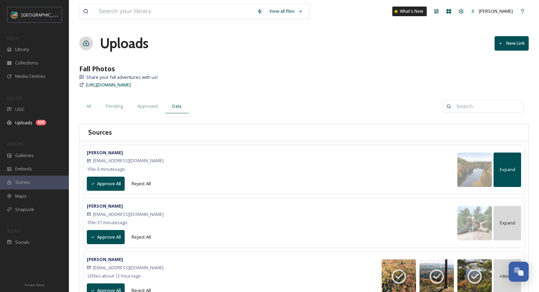
click at [510, 177] on div "Expand" at bounding box center [508, 170] width 28 height 34
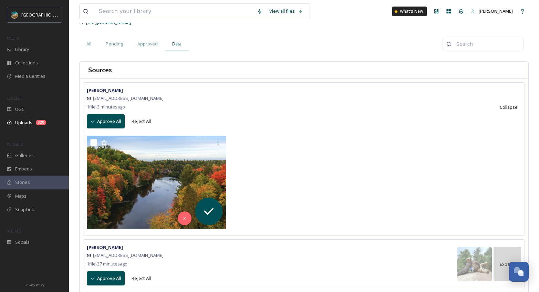
scroll to position [63, 0]
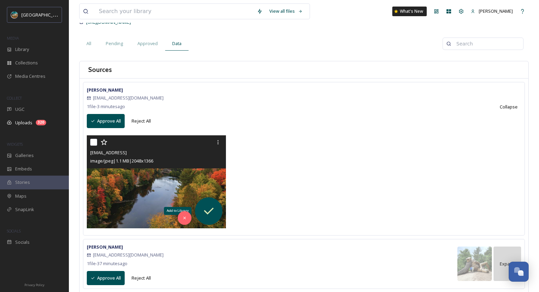
click at [208, 213] on icon at bounding box center [209, 211] width 10 height 7
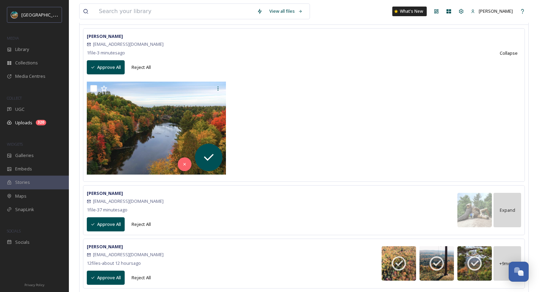
scroll to position [119, 0]
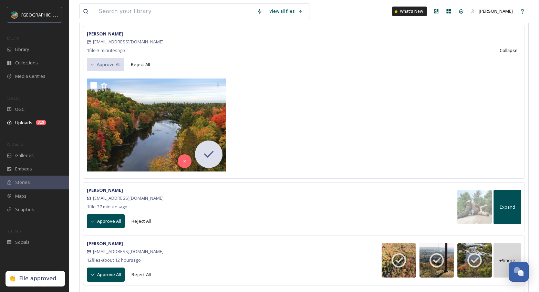
click at [507, 202] on div "Expand" at bounding box center [508, 207] width 28 height 34
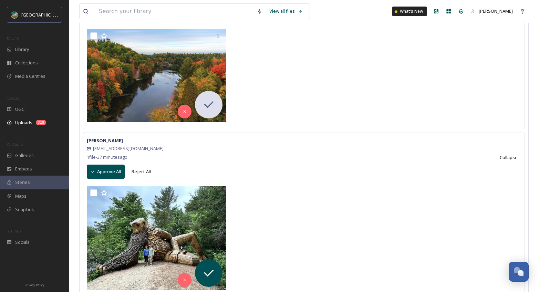
scroll to position [237, 0]
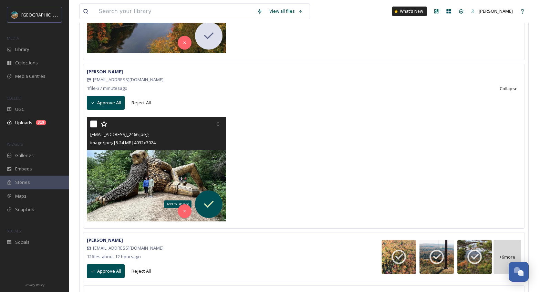
click at [211, 203] on icon at bounding box center [209, 204] width 10 height 7
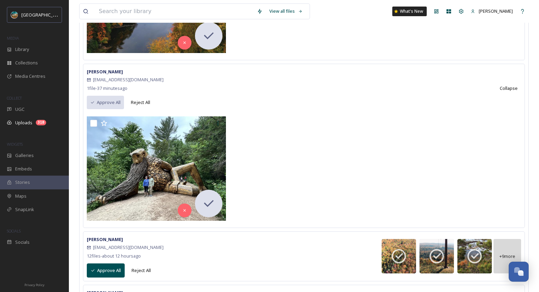
click at [350, 97] on div "Allison Gougeon Gougeonathome@charter.net 1 file - 37 minutes ago Approve All R…" at bounding box center [304, 89] width 434 height 42
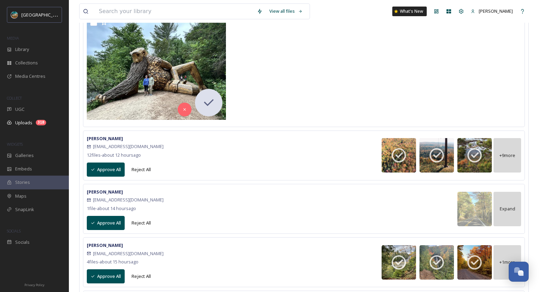
scroll to position [344, 0]
